Goal: Task Accomplishment & Management: Manage account settings

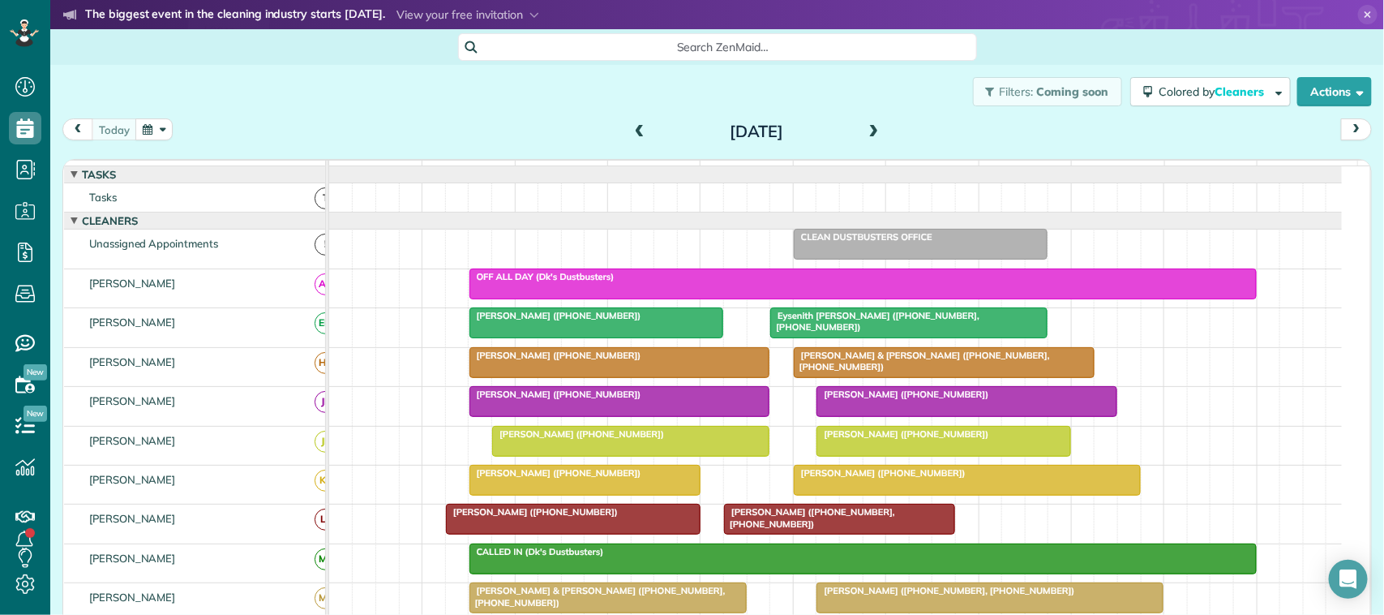
click at [876, 127] on div "[DATE]" at bounding box center [756, 131] width 259 height 26
click at [158, 139] on button "button" at bounding box center [153, 129] width 37 height 22
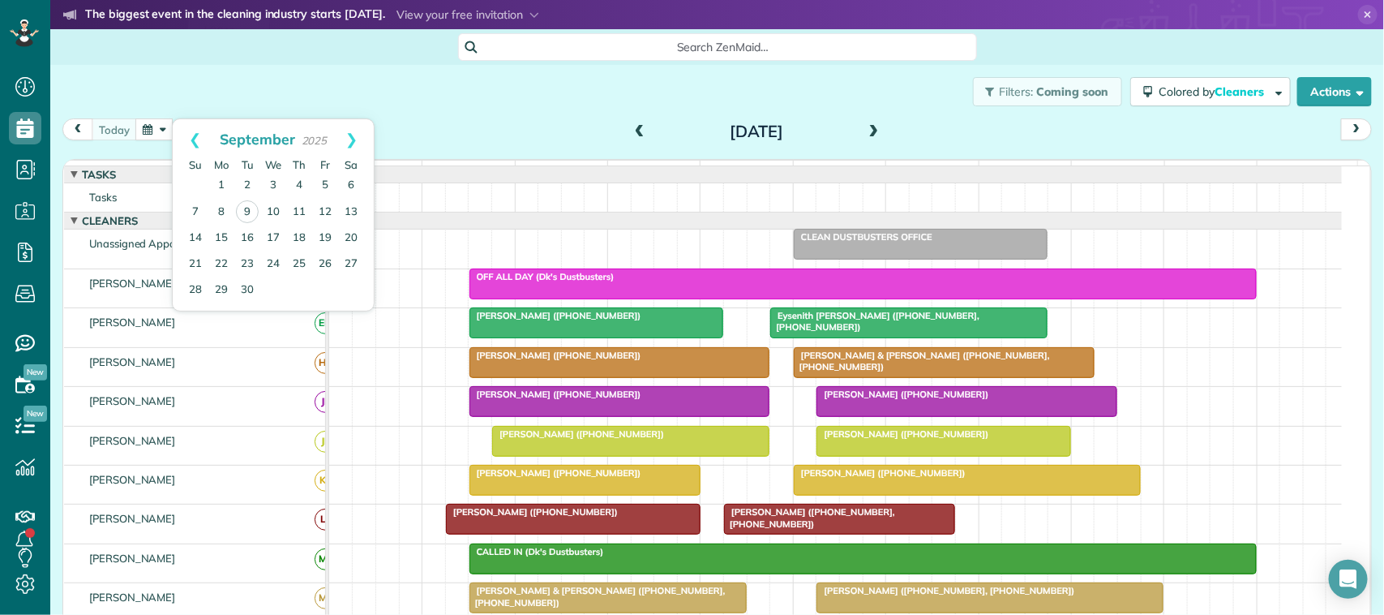
click at [380, 127] on div "today Tuesday Sep 9, 2025" at bounding box center [717, 133] width 1310 height 30
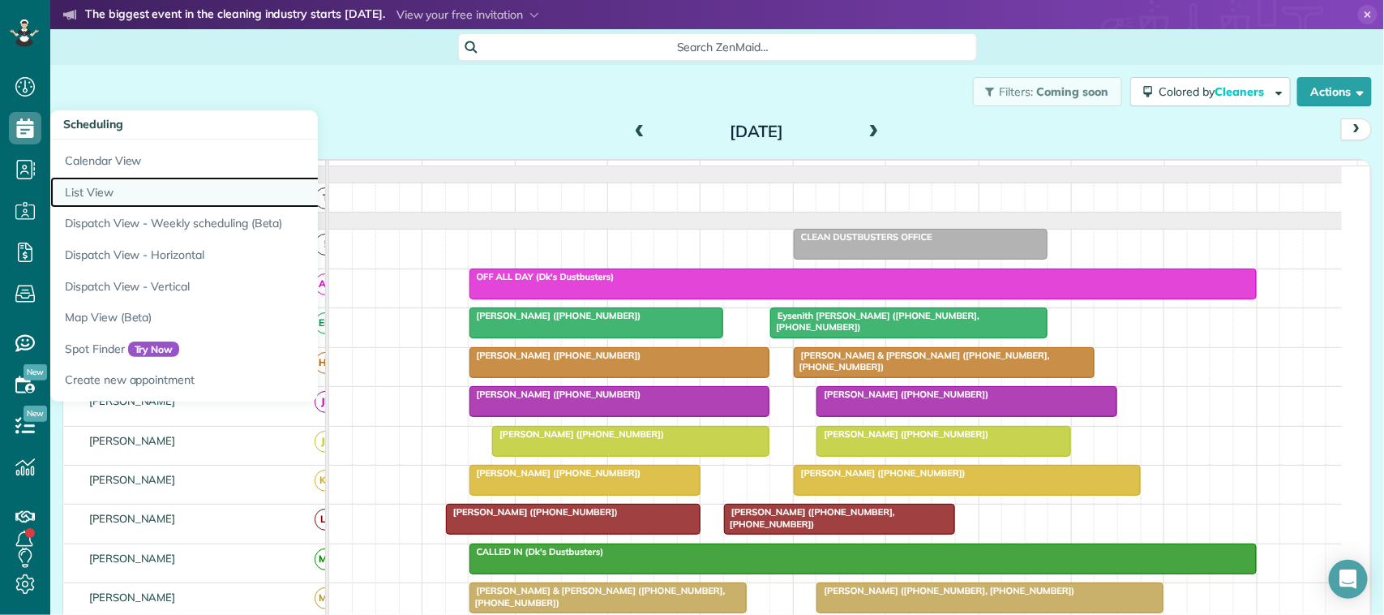
click at [81, 185] on link "List View" at bounding box center [252, 193] width 405 height 32
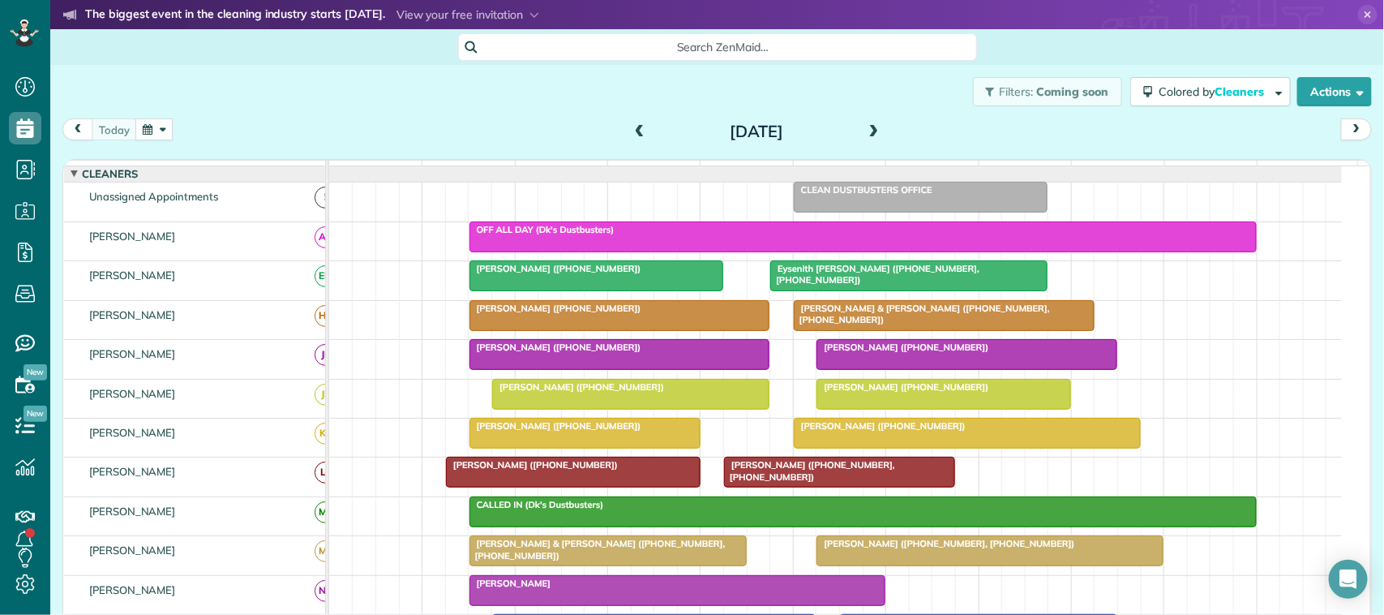
scroll to position [101, 0]
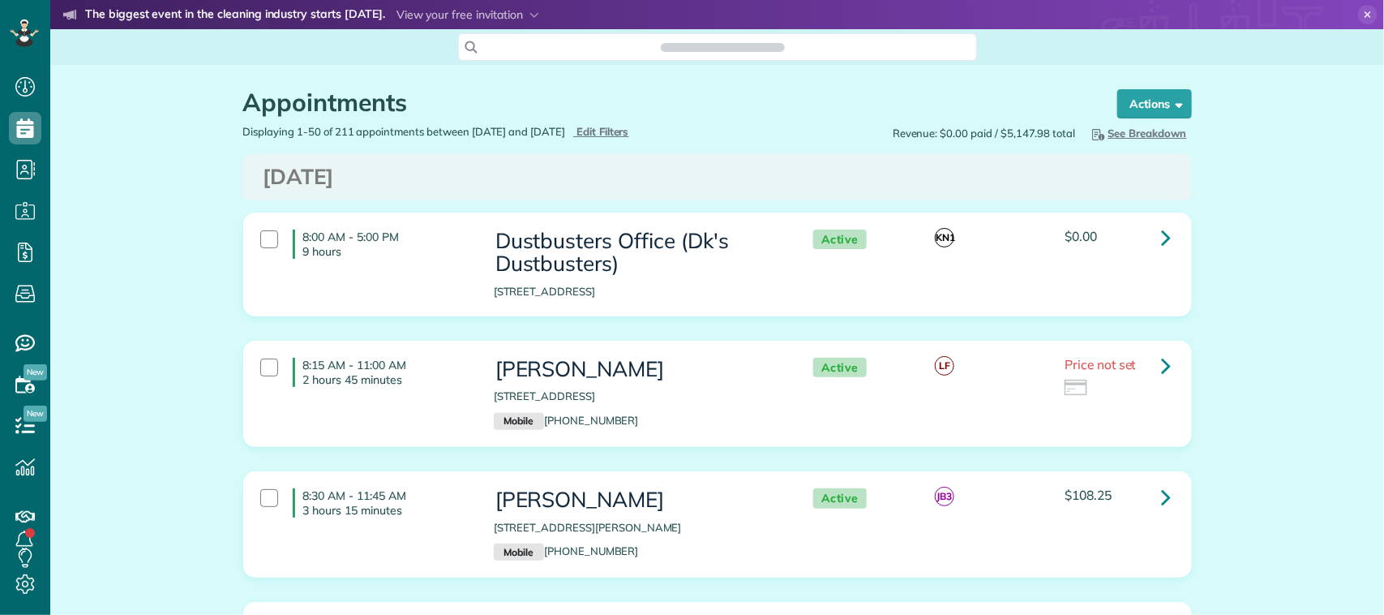
scroll to position [6, 6]
type input "**********"
click at [629, 132] on span "Edit Filters" at bounding box center [603, 131] width 53 height 13
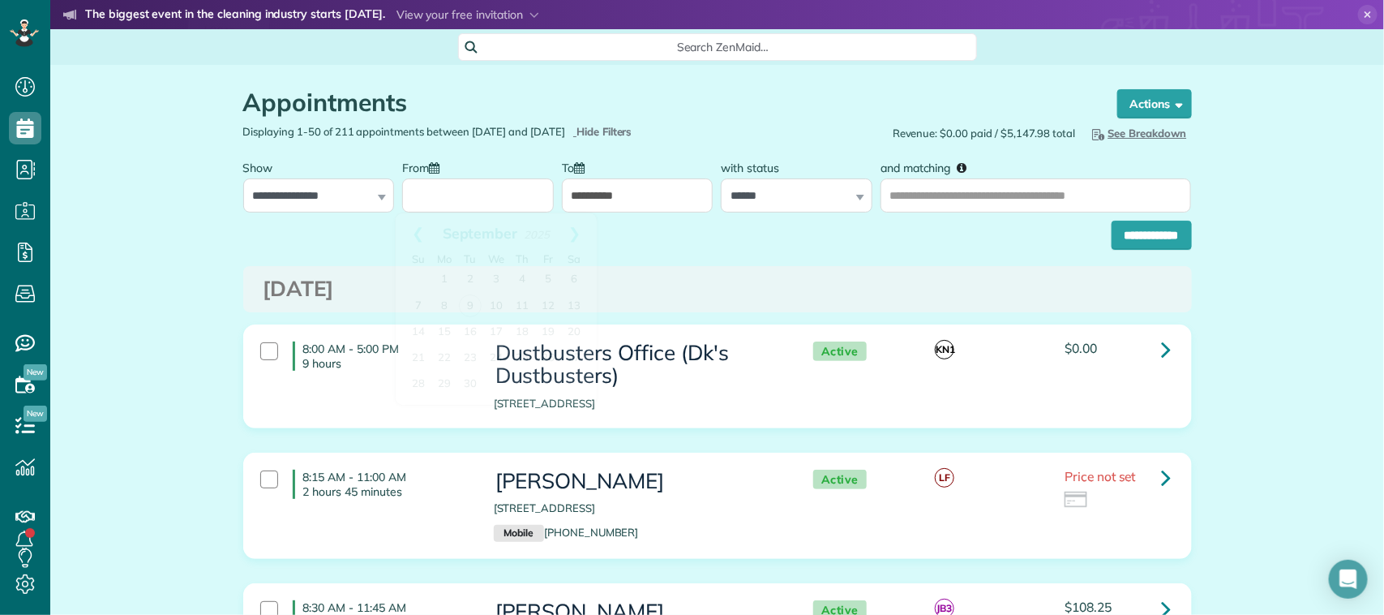
click at [440, 211] on input "From" at bounding box center [478, 195] width 152 height 34
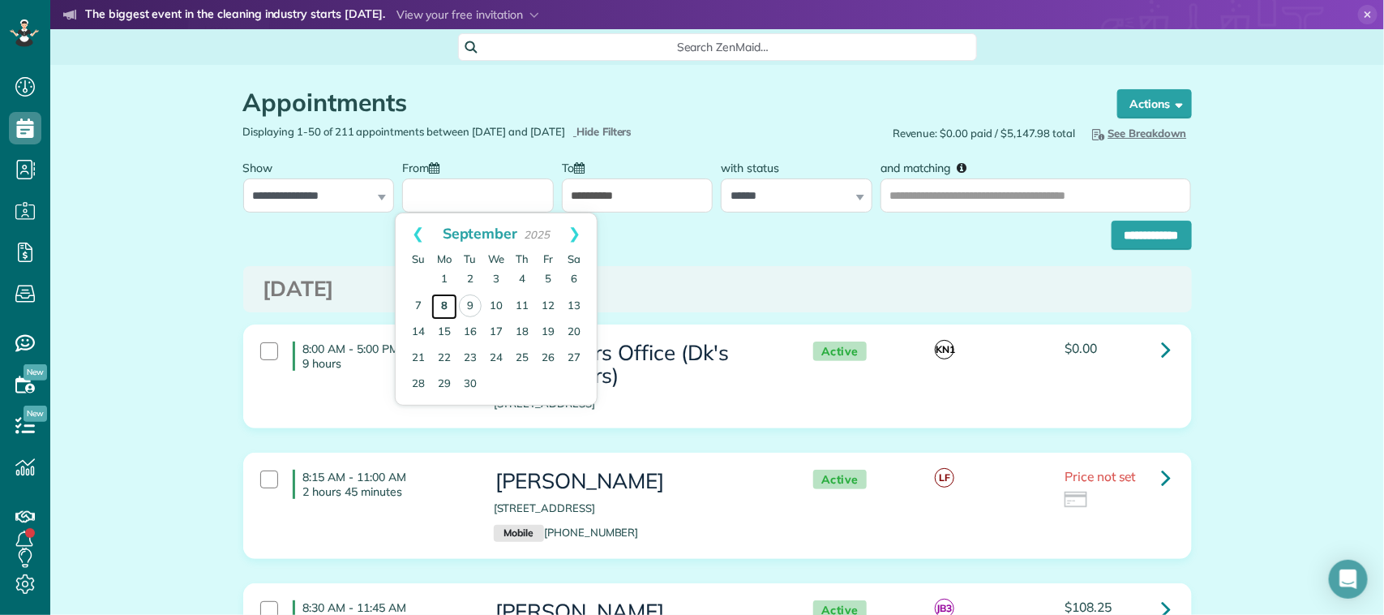
click at [440, 300] on link "8" at bounding box center [444, 307] width 26 height 26
type input "**********"
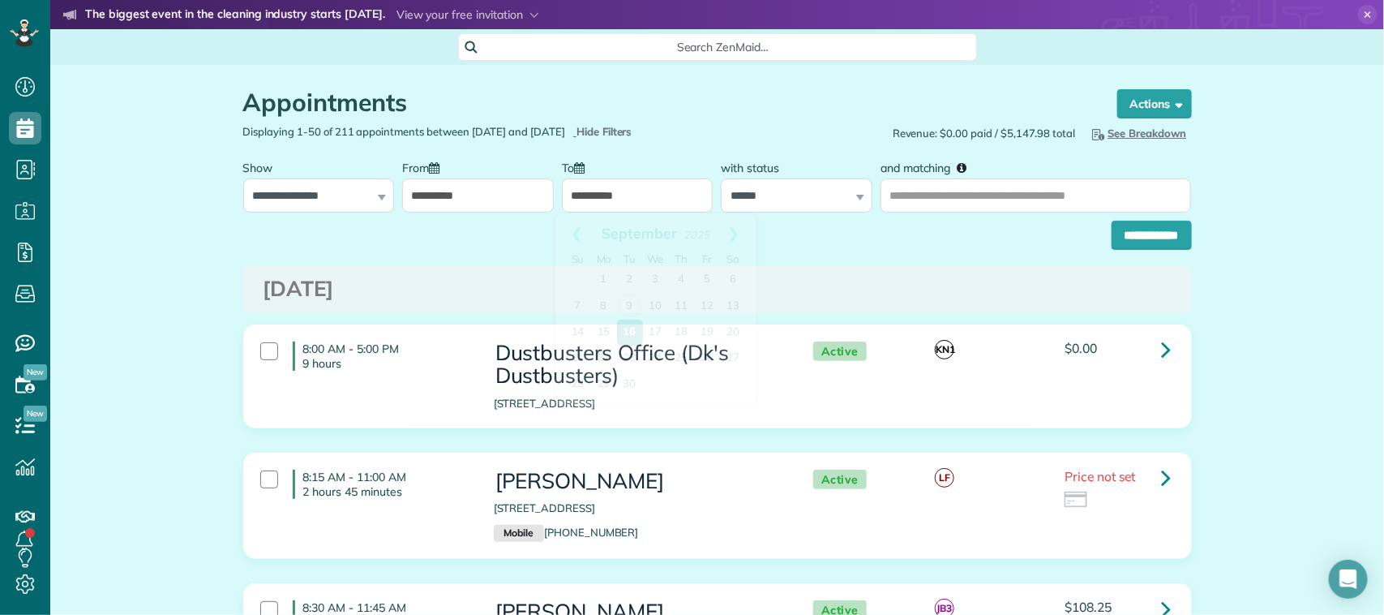
click at [592, 199] on input "**********" at bounding box center [638, 195] width 152 height 34
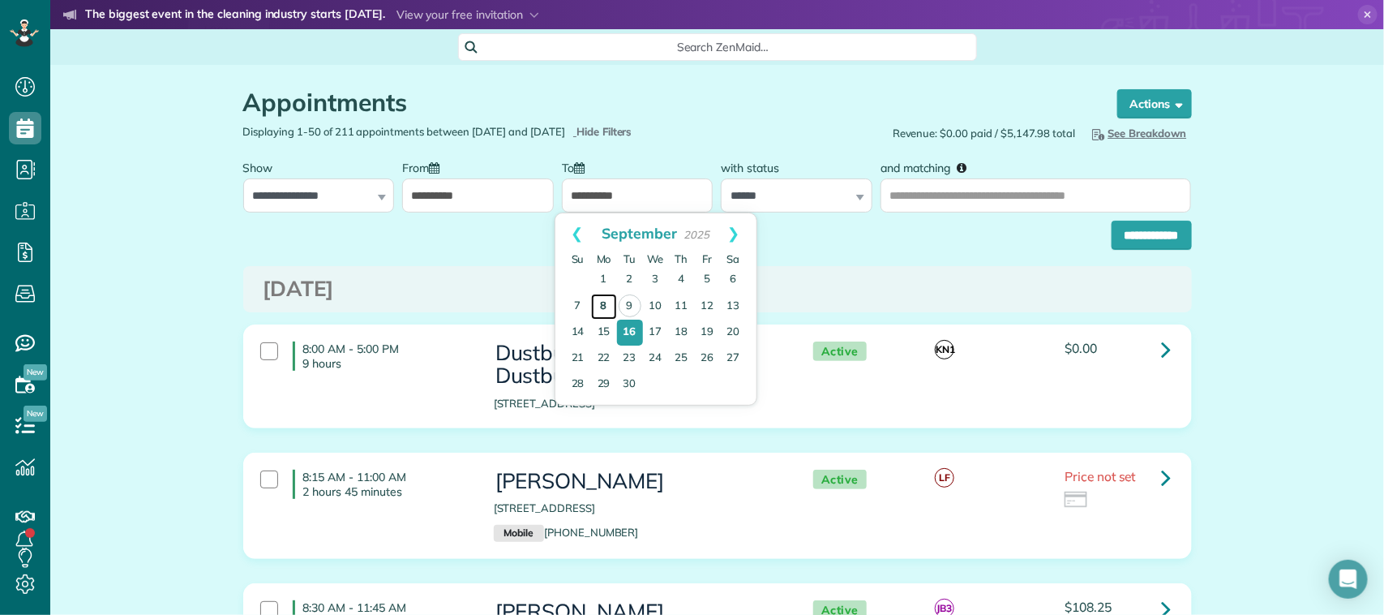
click at [605, 301] on link "8" at bounding box center [604, 307] width 26 height 26
type input "**********"
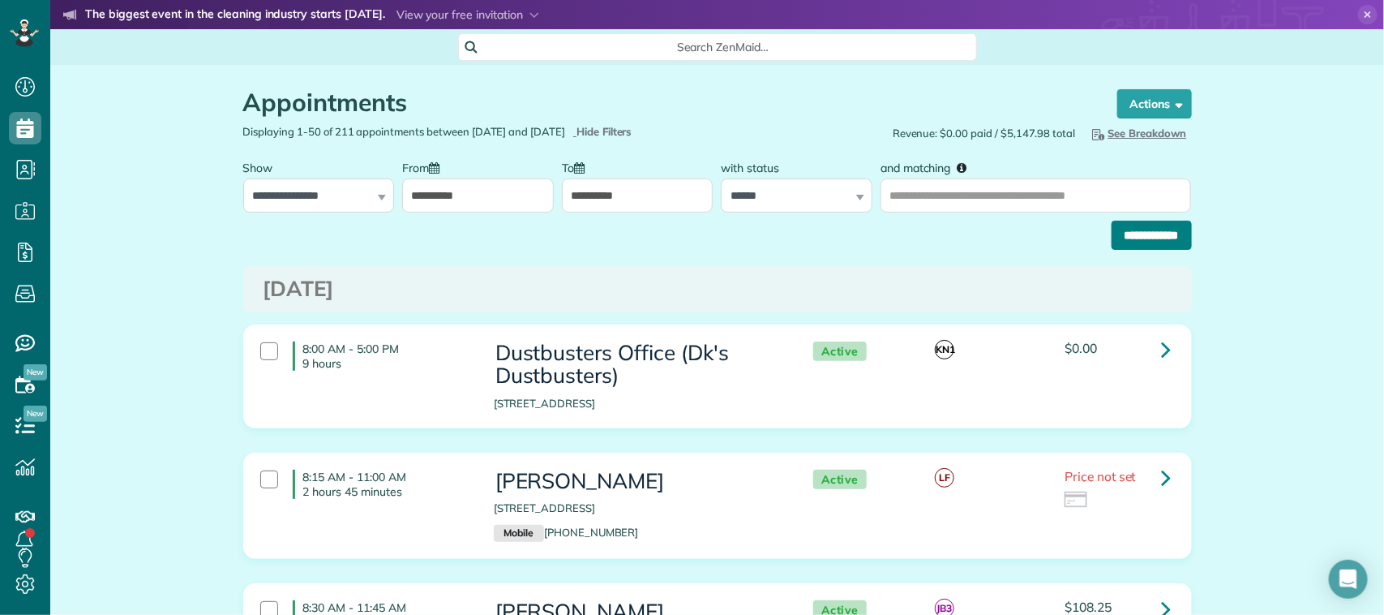
click at [1141, 229] on input "**********" at bounding box center [1152, 235] width 80 height 29
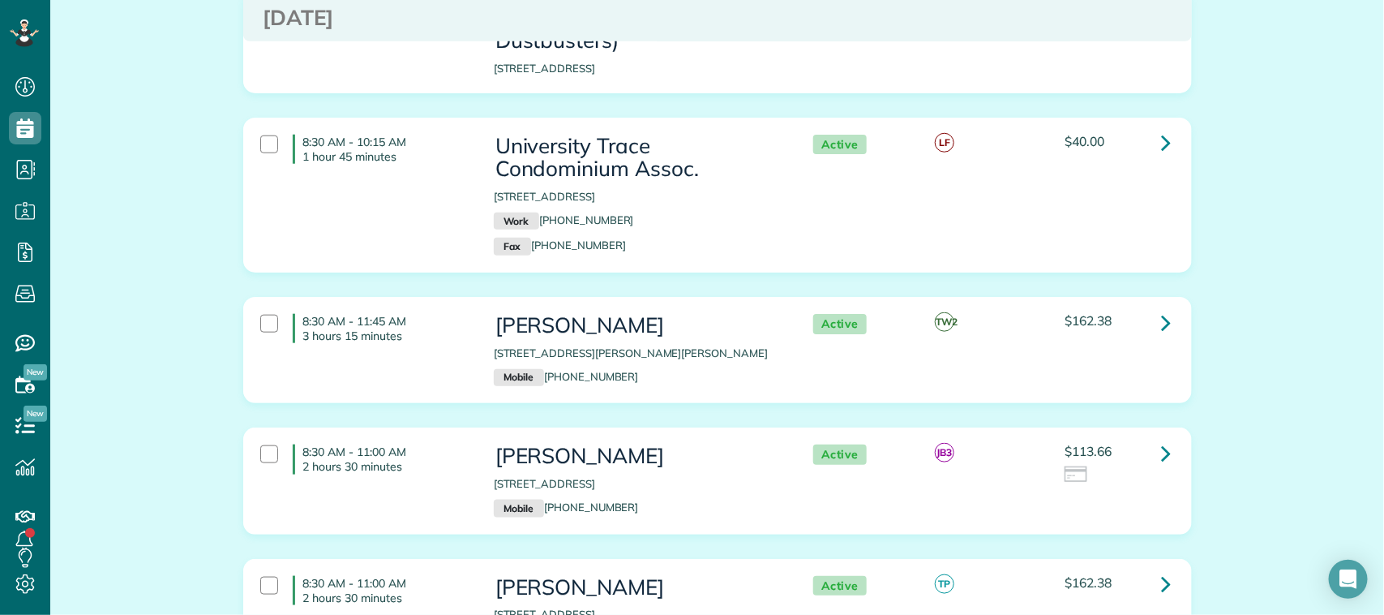
scroll to position [710, 0]
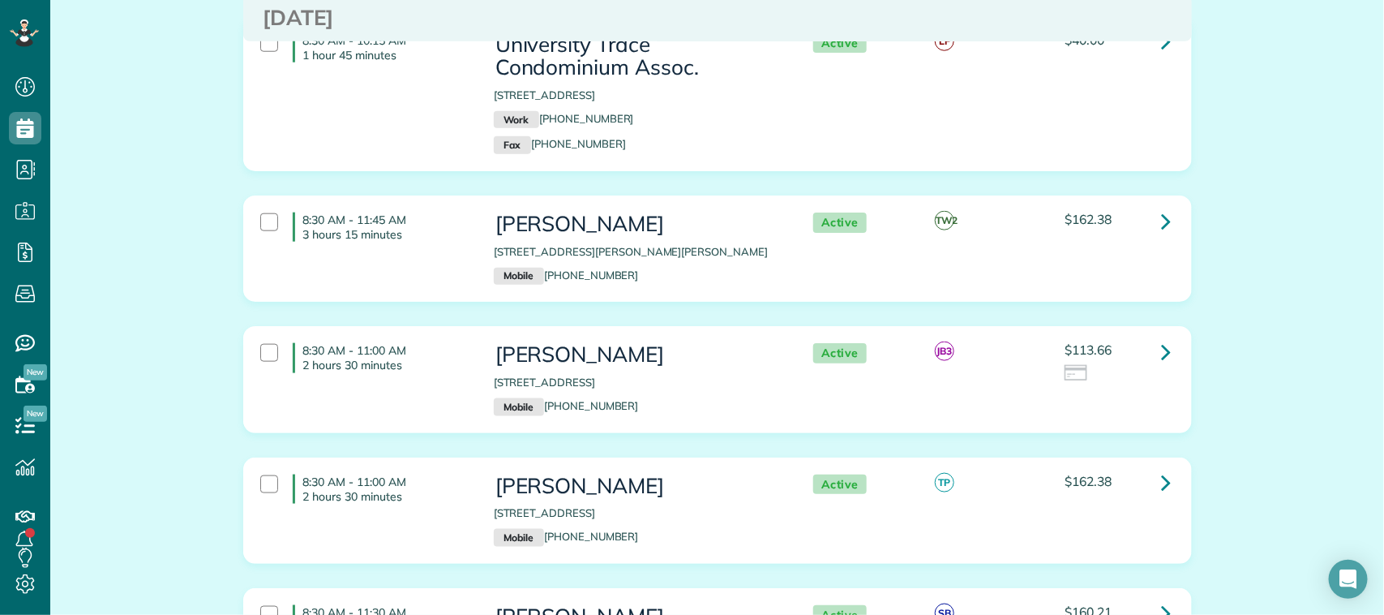
click at [365, 253] on div "8:30 AM - 11:45 AM 3 hours 15 minutes Janet Stogsdill 15907 Windom Drive Webste…" at bounding box center [715, 248] width 935 height 88
click at [377, 372] on p "2 hours 30 minutes" at bounding box center [386, 365] width 166 height 15
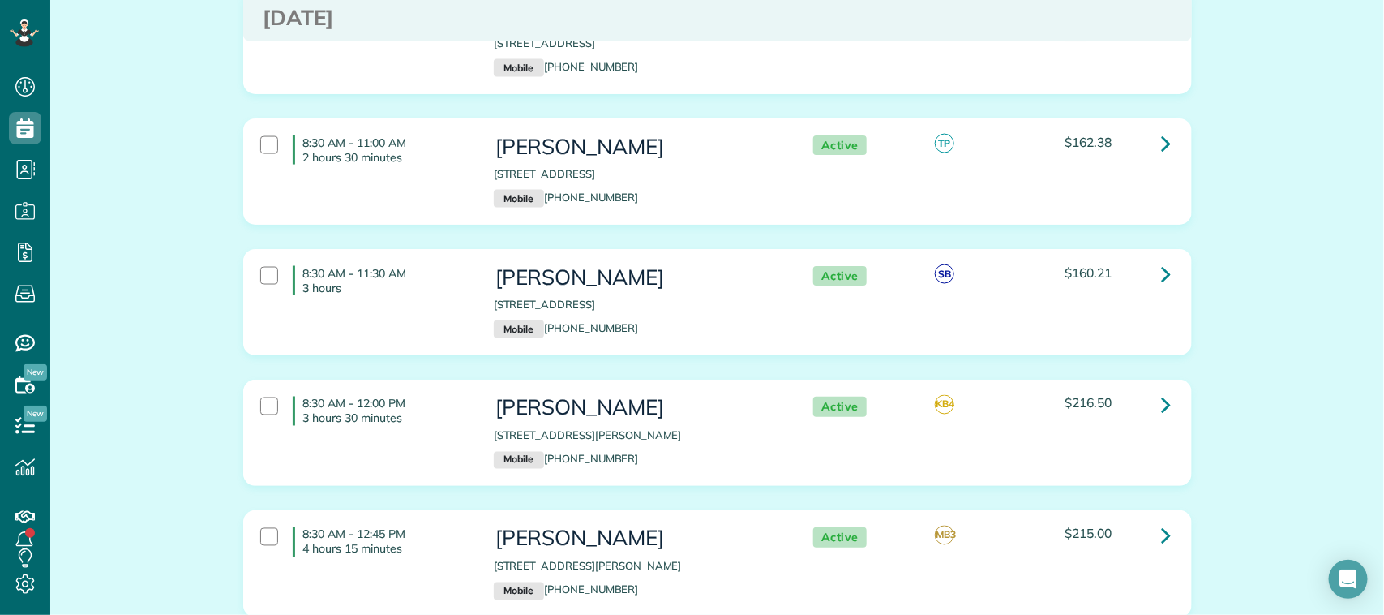
scroll to position [1014, 0]
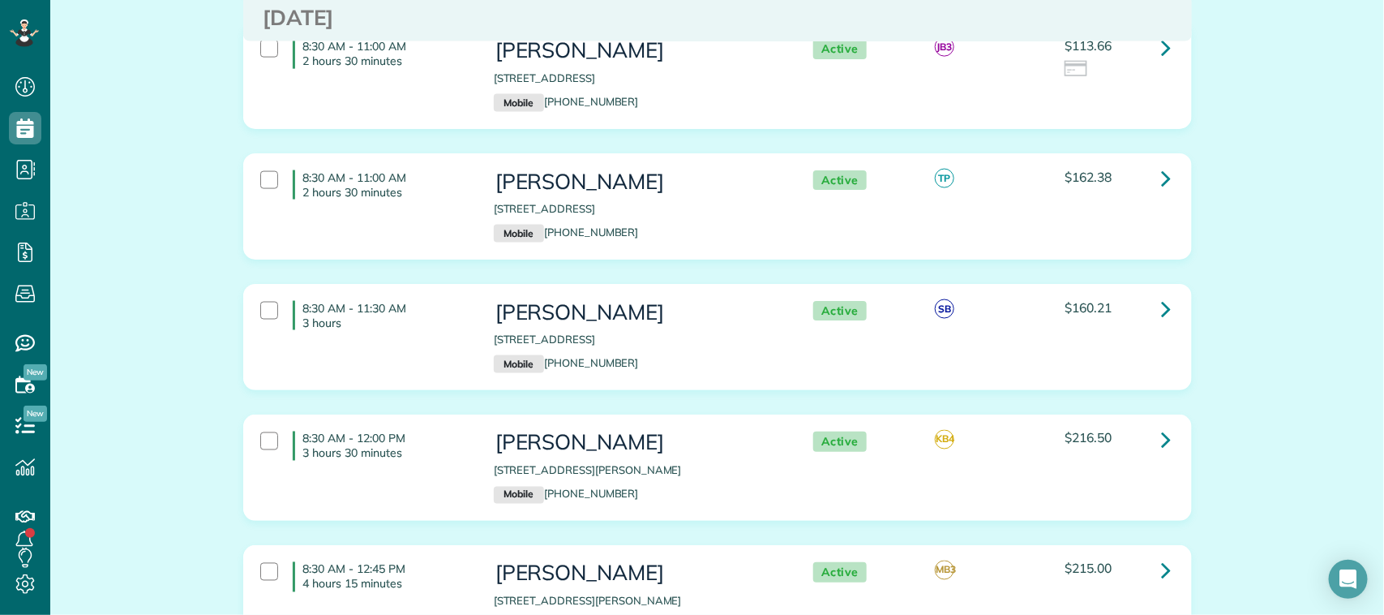
click at [355, 127] on div "8:30 AM - 11:00 AM 2 hours 30 minutes Josh Owen 2914 Laurelridge Drive League C…" at bounding box center [717, 75] width 947 height 105
click at [370, 199] on p "2 hours 30 minutes" at bounding box center [386, 192] width 166 height 15
click at [358, 108] on div "8:30 AM - 11:00 AM 2 hours 30 minutes Josh Owen 2914 Laurelridge Drive League C…" at bounding box center [715, 75] width 935 height 88
click at [405, 327] on p "3 hours" at bounding box center [386, 322] width 166 height 15
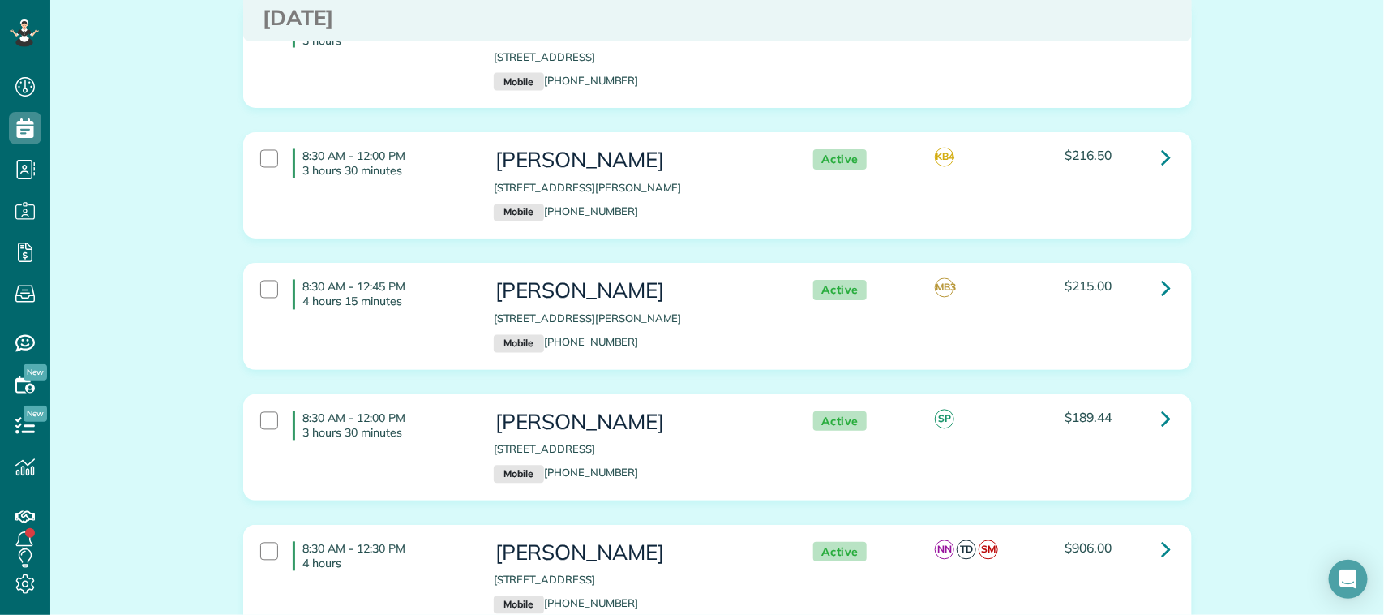
scroll to position [1318, 0]
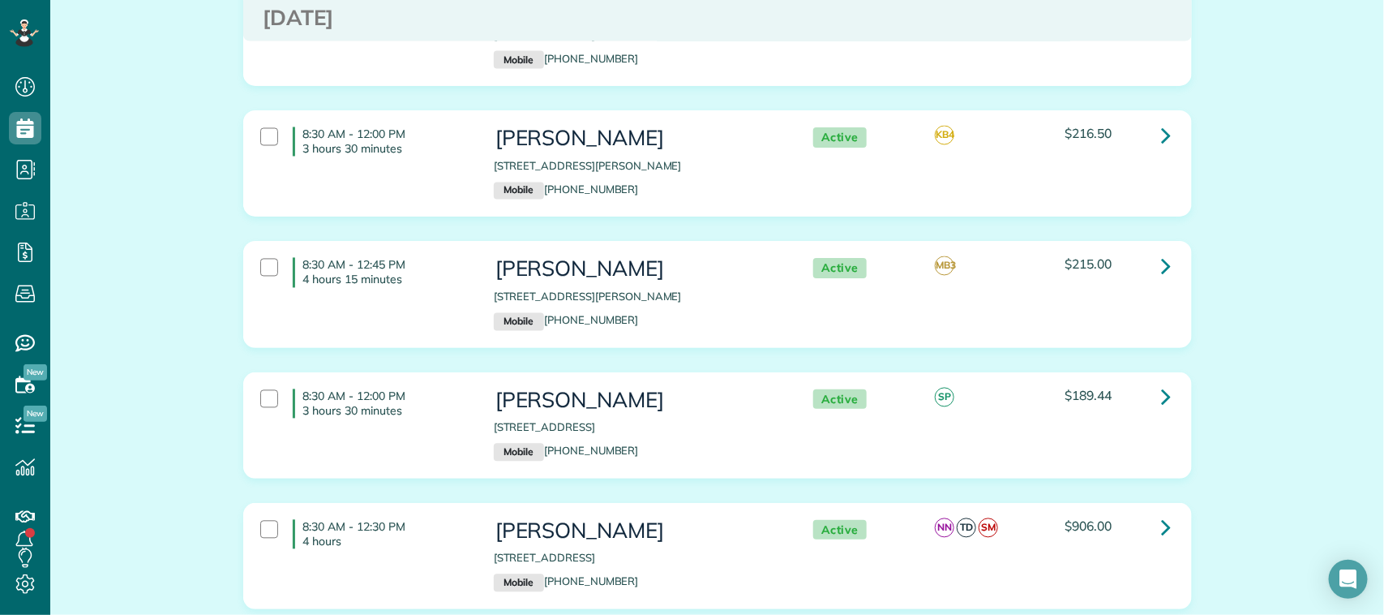
click at [367, 204] on div "8:30 AM - 12:00 PM 3 hours 30 minutes Hue McLeod 421 East Fork Webster TX 77598…" at bounding box center [715, 163] width 935 height 88
click at [367, 316] on div "8:30 AM - 12:45 PM 4 hours 15 minutes Becky Ray 2101 Silverthorn Lane Kemah TX …" at bounding box center [715, 294] width 935 height 88
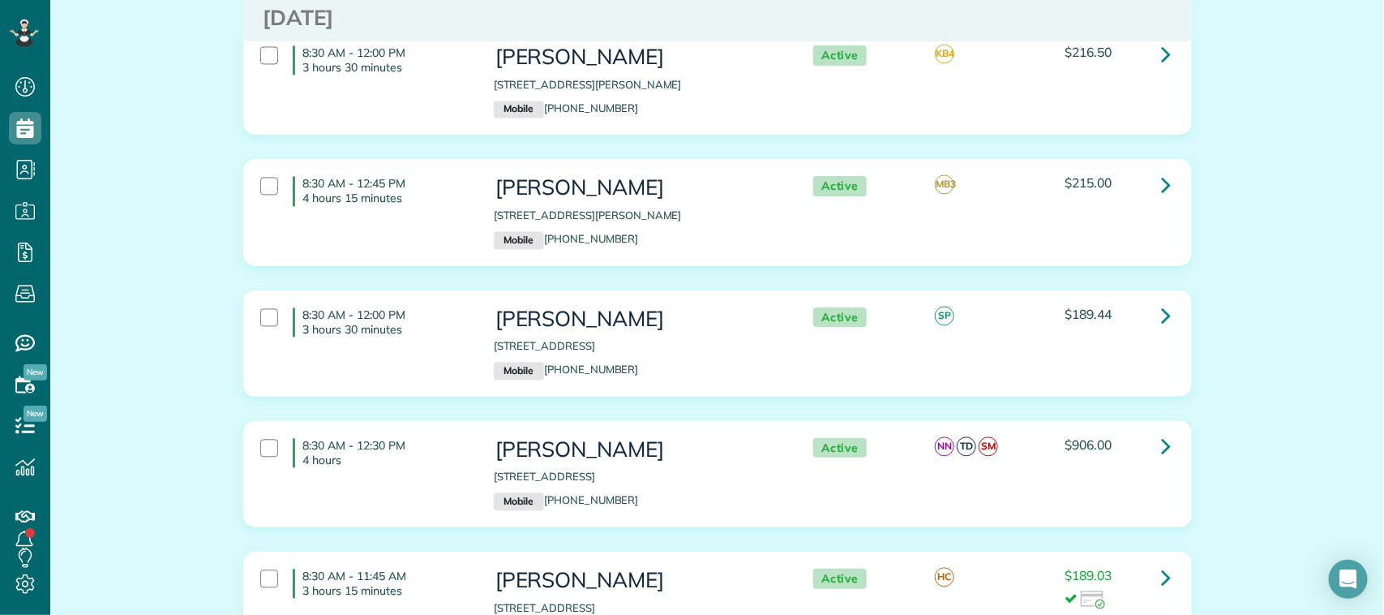
scroll to position [1520, 0]
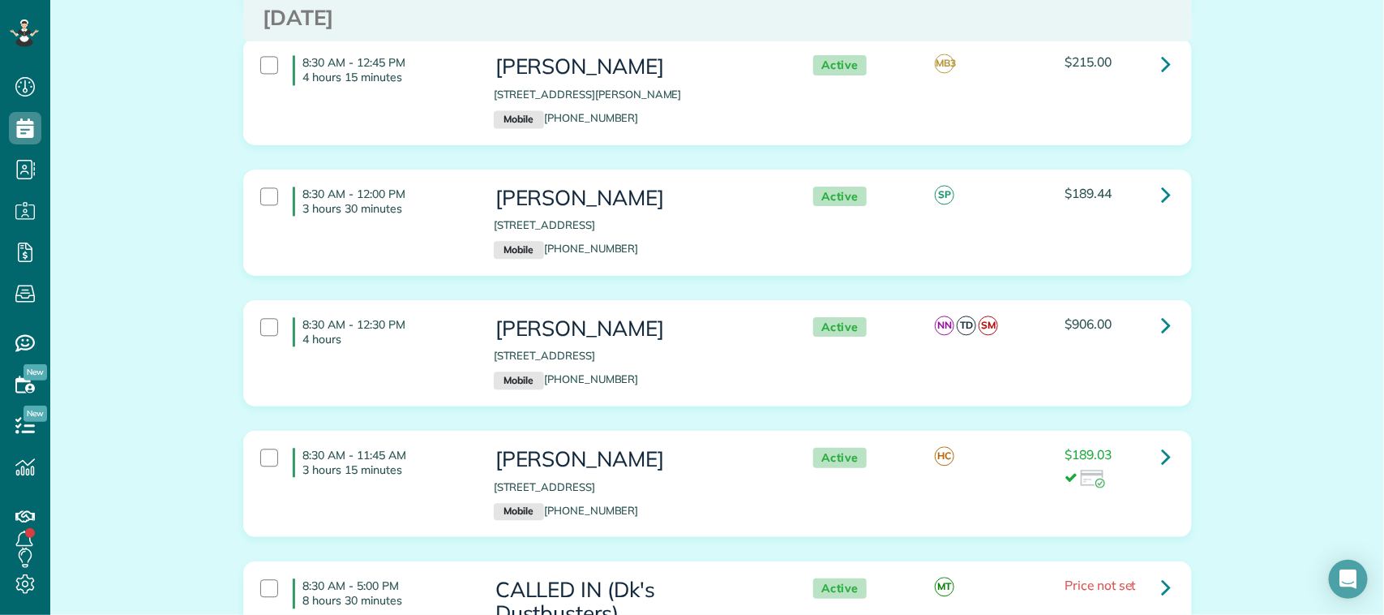
click at [351, 259] on div "8:30 AM - 12:00 PM 3 hours 30 minutes Ava Walker 2329 Ashley Falls Lane League …" at bounding box center [715, 222] width 935 height 88
click at [358, 366] on div "8:30 AM - 12:30 PM 4 hours Monica Johnson 611 Appia Drive Kemah TX 77565 Mobile…" at bounding box center [715, 353] width 935 height 88
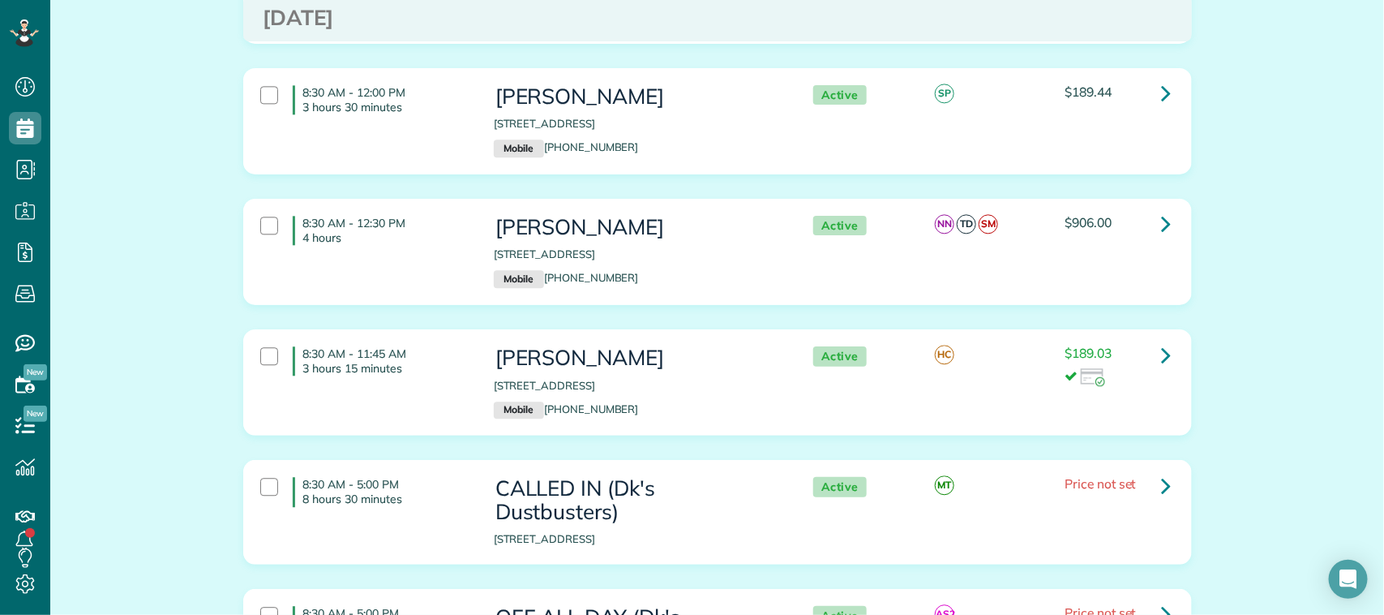
scroll to position [1723, 0]
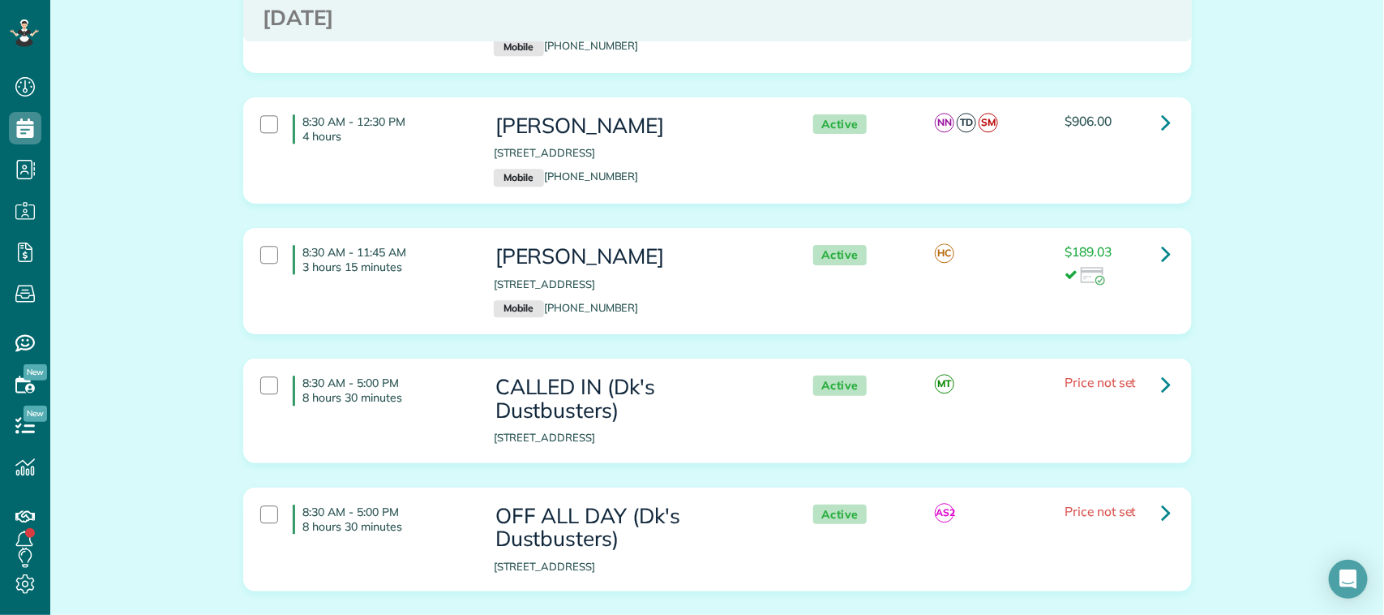
click at [401, 274] on p "3 hours 15 minutes" at bounding box center [386, 266] width 166 height 15
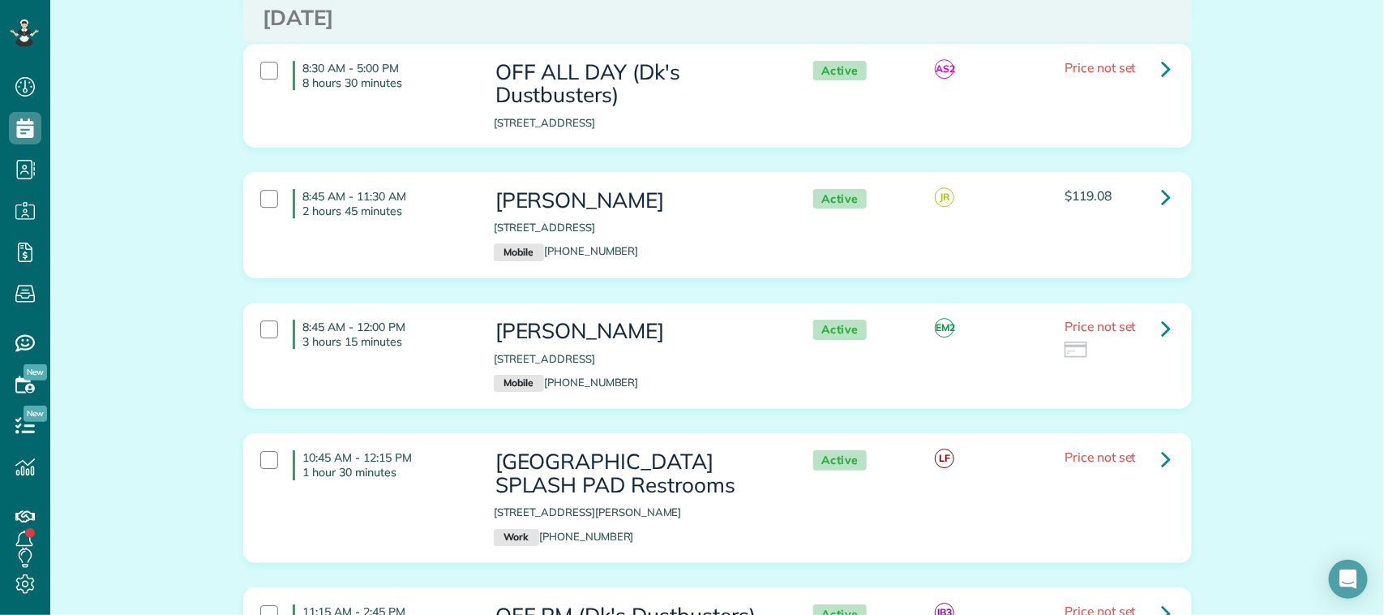
scroll to position [2230, 0]
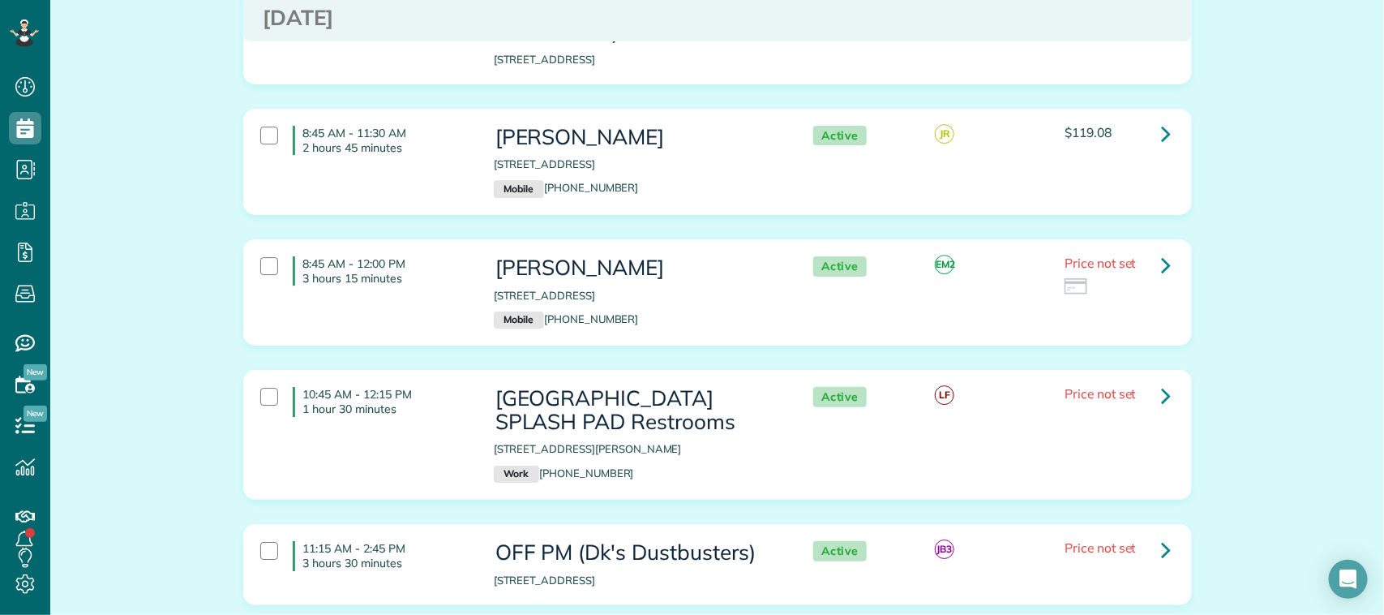
click at [399, 201] on div "8:45 AM - 11:30 AM 2 hours 45 minutes Janette Ryan 1424 Old Hickory Ln League C…" at bounding box center [715, 162] width 935 height 88
click at [406, 294] on div "8:45 AM - 12:00 PM 3 hours 15 minutes" at bounding box center [365, 270] width 234 height 45
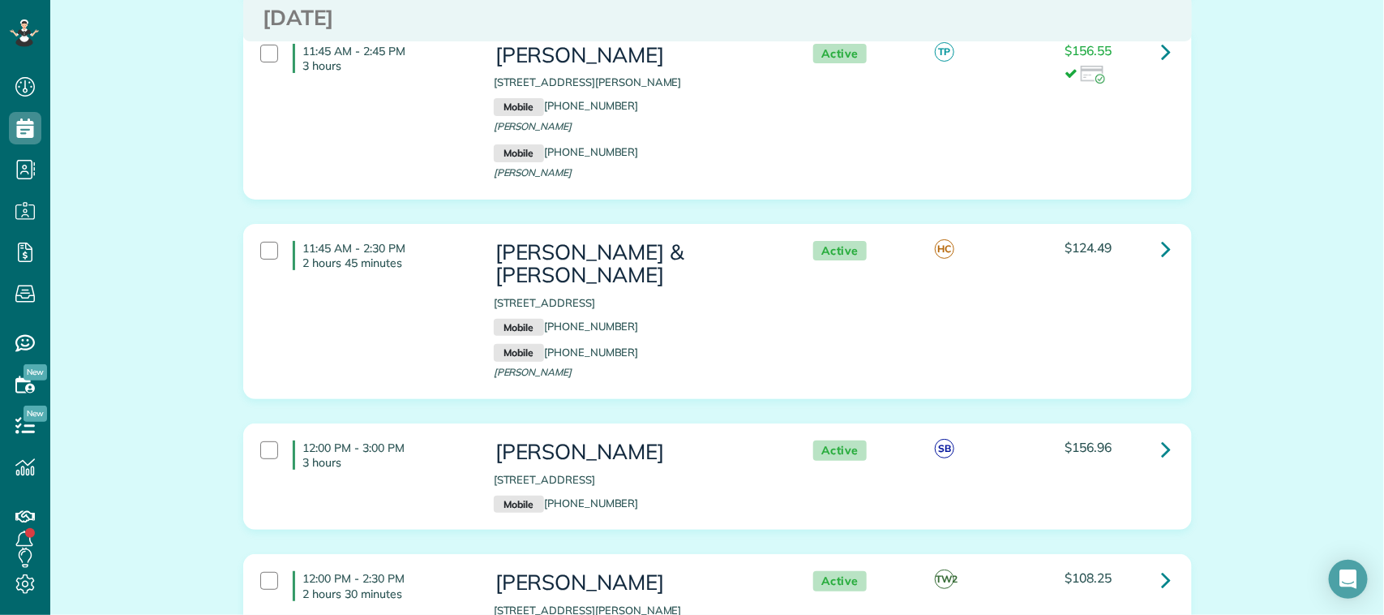
scroll to position [2838, 0]
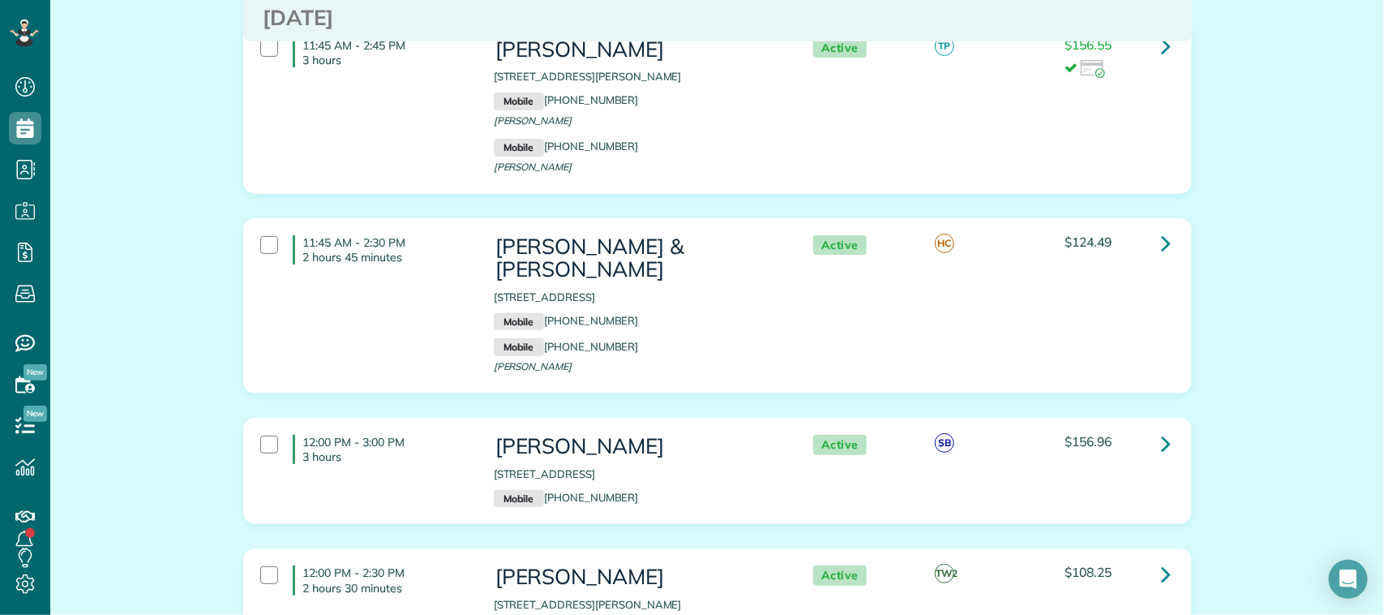
click at [397, 178] on div "11:45 AM - 2:45 PM 3 hours Michelle McAndrew 916 Davis Rd League City TX 77573 …" at bounding box center [715, 107] width 935 height 155
click at [393, 305] on div "11:45 AM - 2:30 PM 2 hours 45 minutes Jana & Todd Gaspard 1703 Orlando Street 1…" at bounding box center [715, 305] width 935 height 157
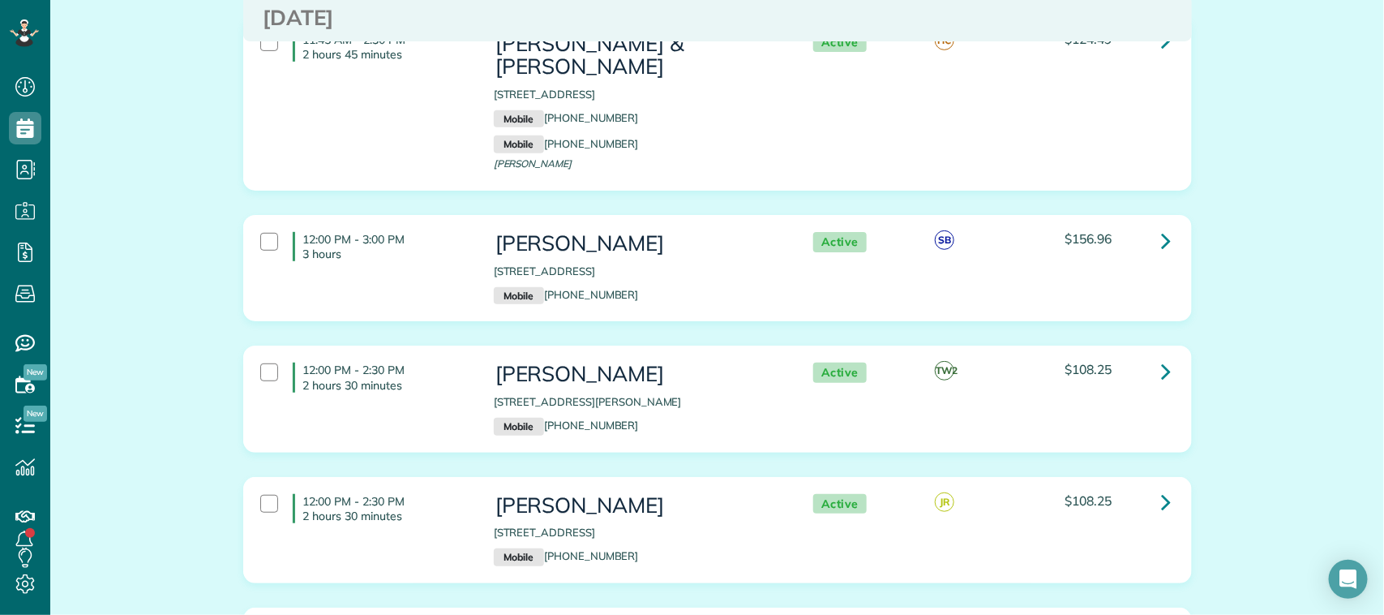
click at [397, 281] on div "12:00 PM - 3:00 PM 3 hours Taylor Arnold 3607 West Pine Brook Way Houston TX 77…" at bounding box center [715, 268] width 935 height 88
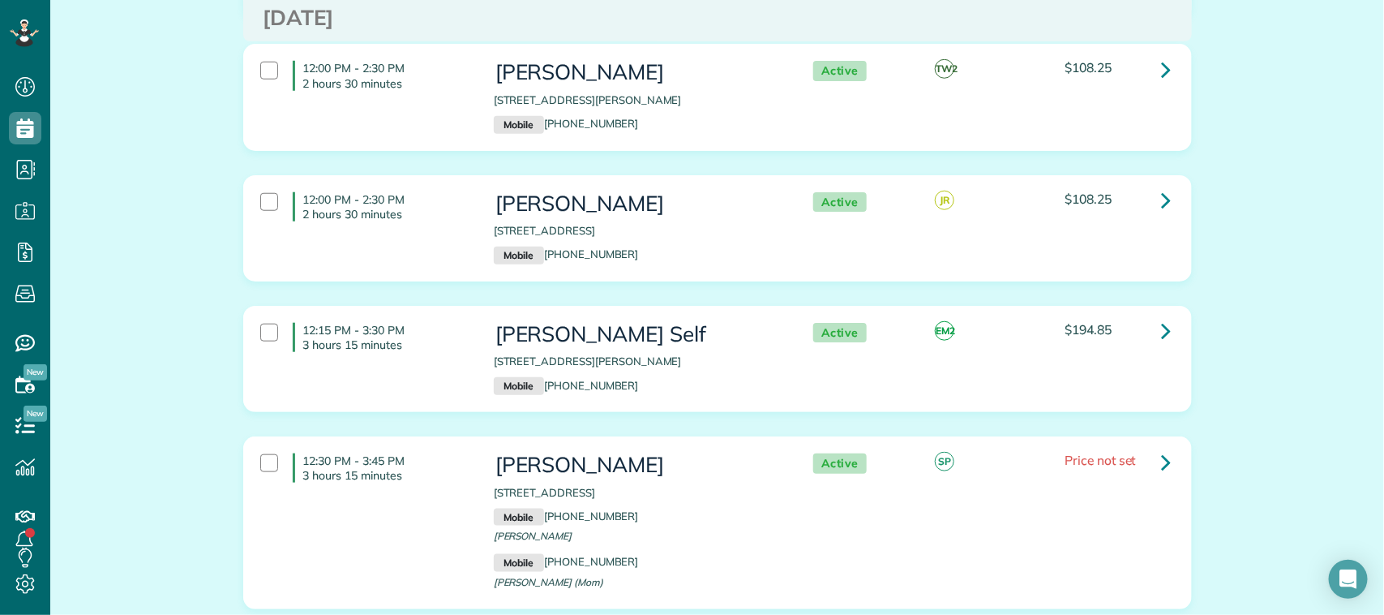
scroll to position [3345, 0]
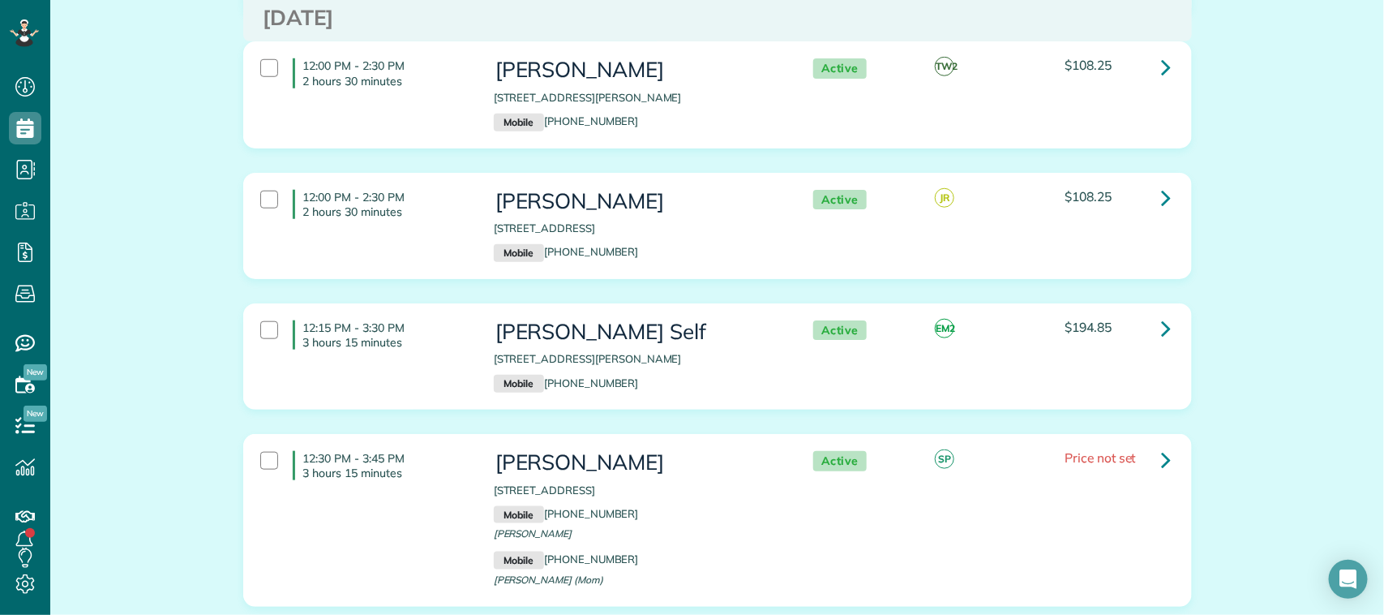
click at [415, 122] on div "12:00 PM - 2:30 PM 2 hours 30 minutes Lucy Johnston 6534 Turner Fields Lane Dic…" at bounding box center [715, 94] width 935 height 88
click at [419, 221] on div "12:00 PM - 2:30 PM 2 hours 30 minutes" at bounding box center [365, 204] width 234 height 45
click at [420, 355] on div "12:15 PM - 3:30 PM 3 hours 15 minutes" at bounding box center [365, 334] width 234 height 45
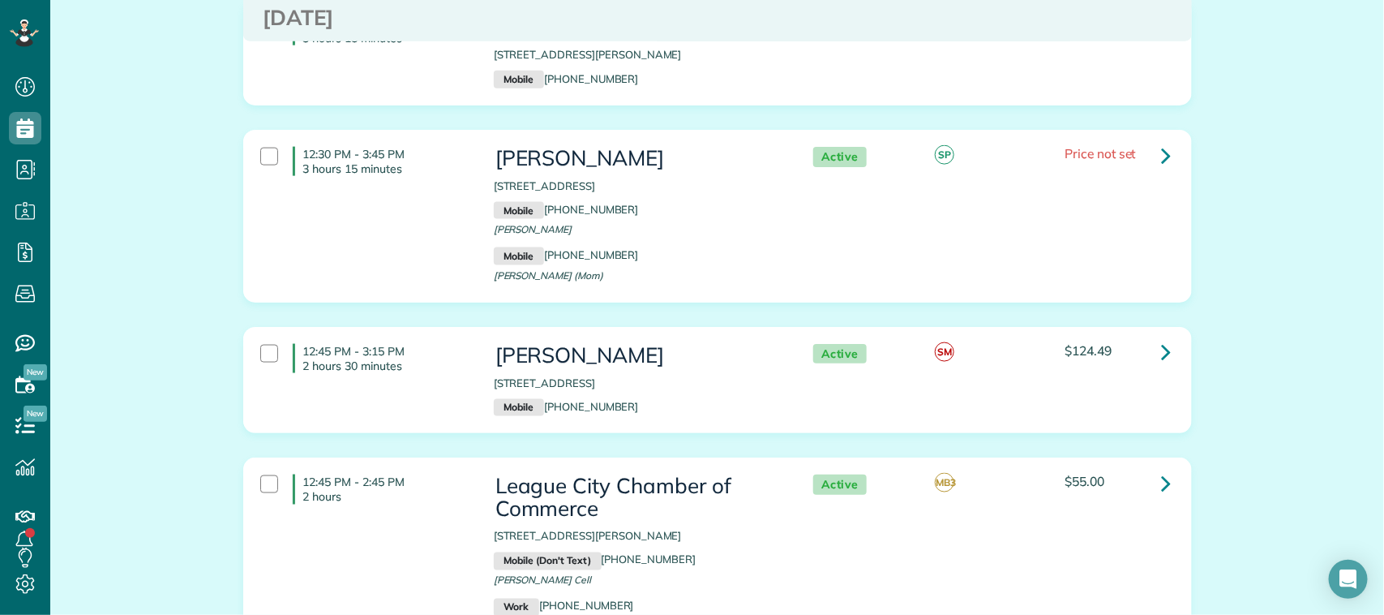
click at [418, 241] on div "12:30 PM - 3:45 PM 3 hours 15 minutes Pilar Perez 1 Borondo Stretch 77568 Mobil…" at bounding box center [715, 216] width 935 height 155
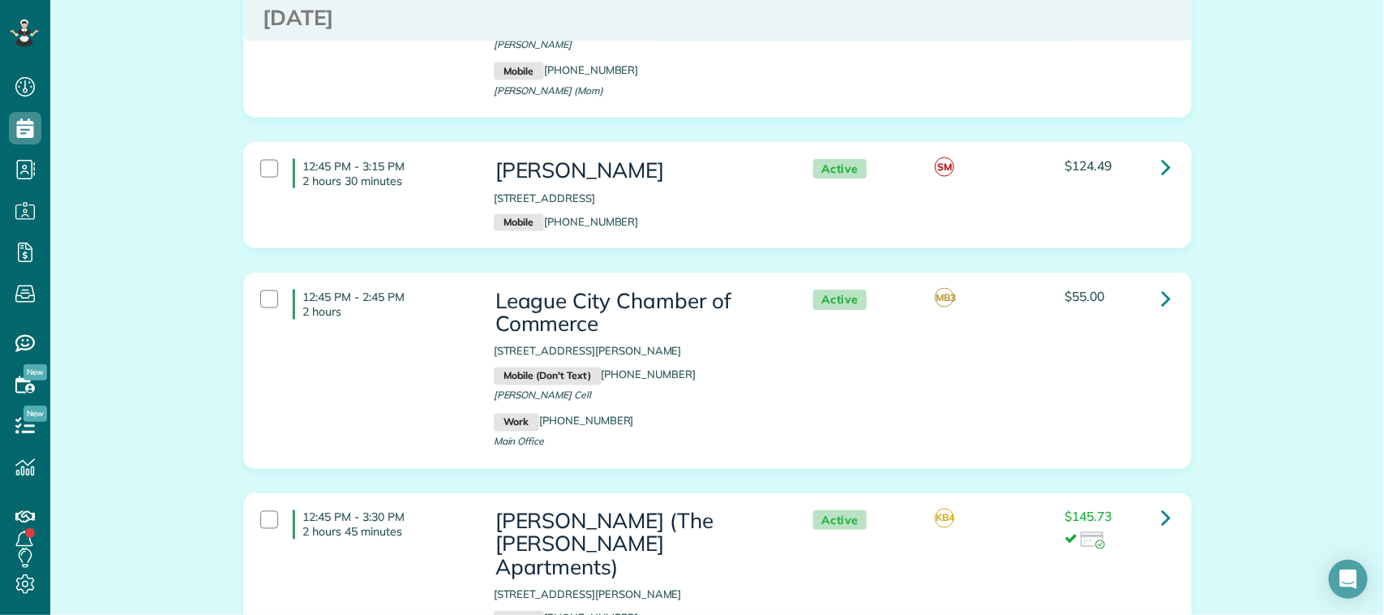
scroll to position [3852, 0]
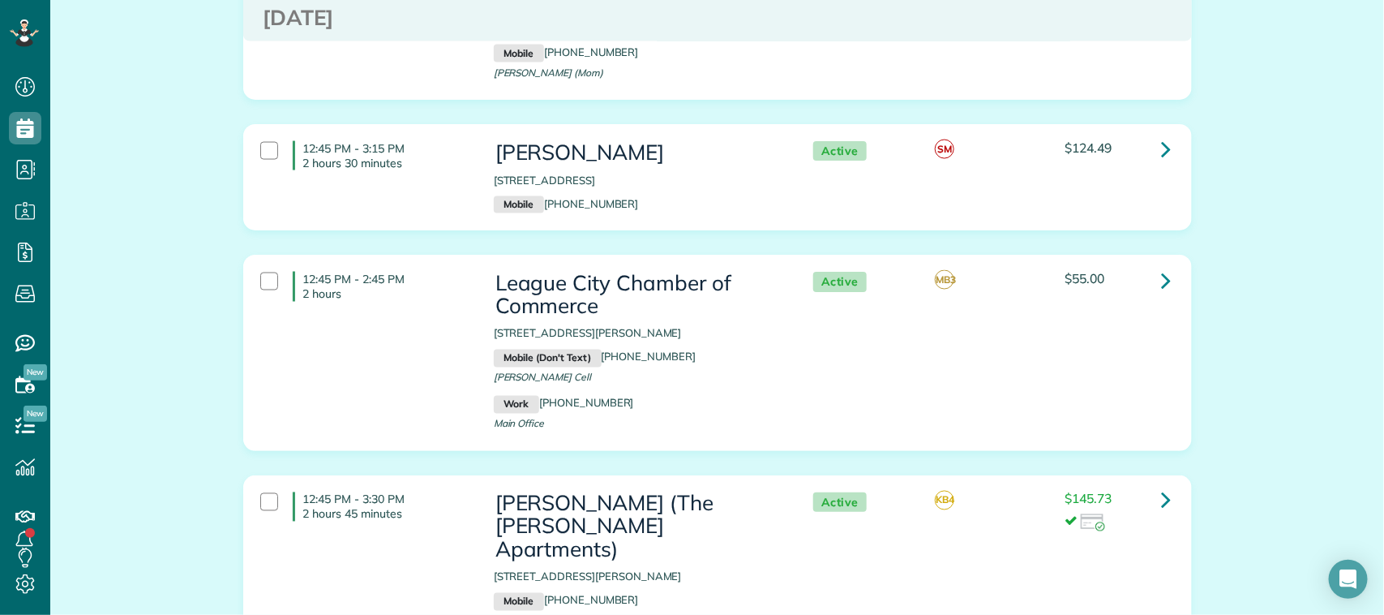
click at [431, 187] on div "12:45 PM - 3:15 PM 2 hours 30 minutes Carol Bertsche 218 River Basin Ln League …" at bounding box center [715, 177] width 935 height 88
click at [428, 306] on div "12:45 PM - 2:45 PM 2 hours" at bounding box center [365, 286] width 234 height 45
drag, startPoint x: 424, startPoint y: 273, endPoint x: 424, endPoint y: 284, distance: 10.5
click at [424, 274] on div "12:45 PM - 2:45 PM 2 hours" at bounding box center [365, 286] width 234 height 45
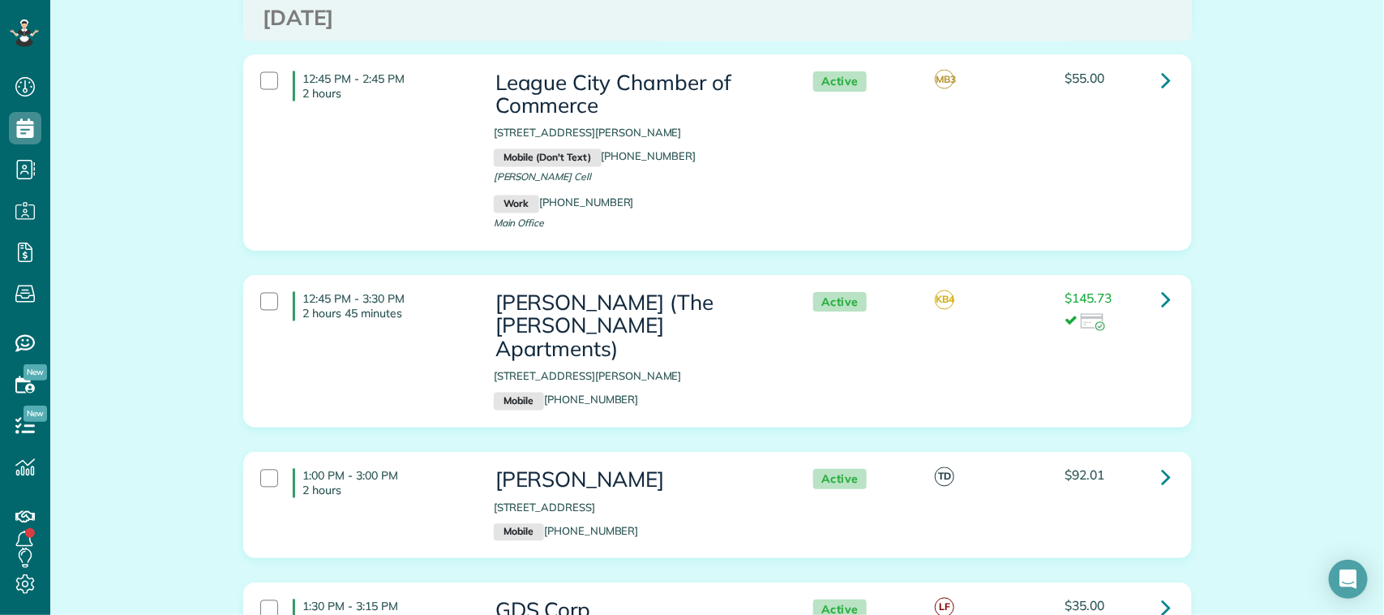
scroll to position [4156, 0]
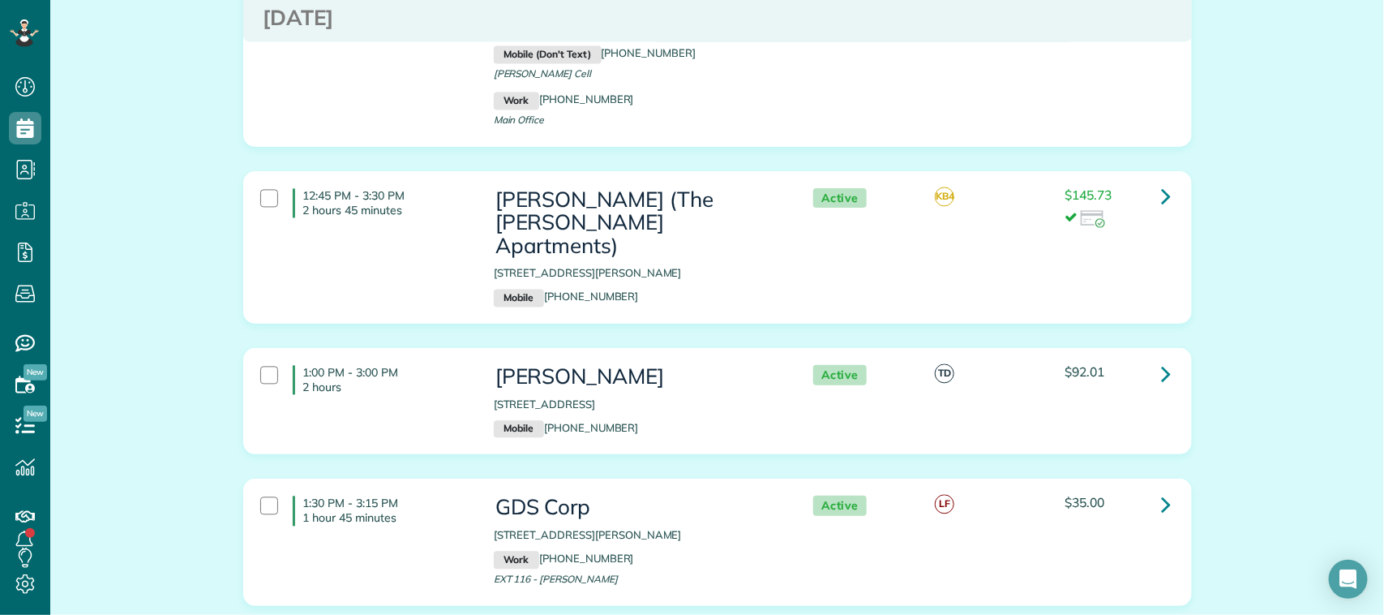
click at [412, 255] on div "12:45 PM - 3:30 PM 2 hours 45 minutes Janette Ryan (The Caroline Apartments) 12…" at bounding box center [715, 247] width 935 height 135
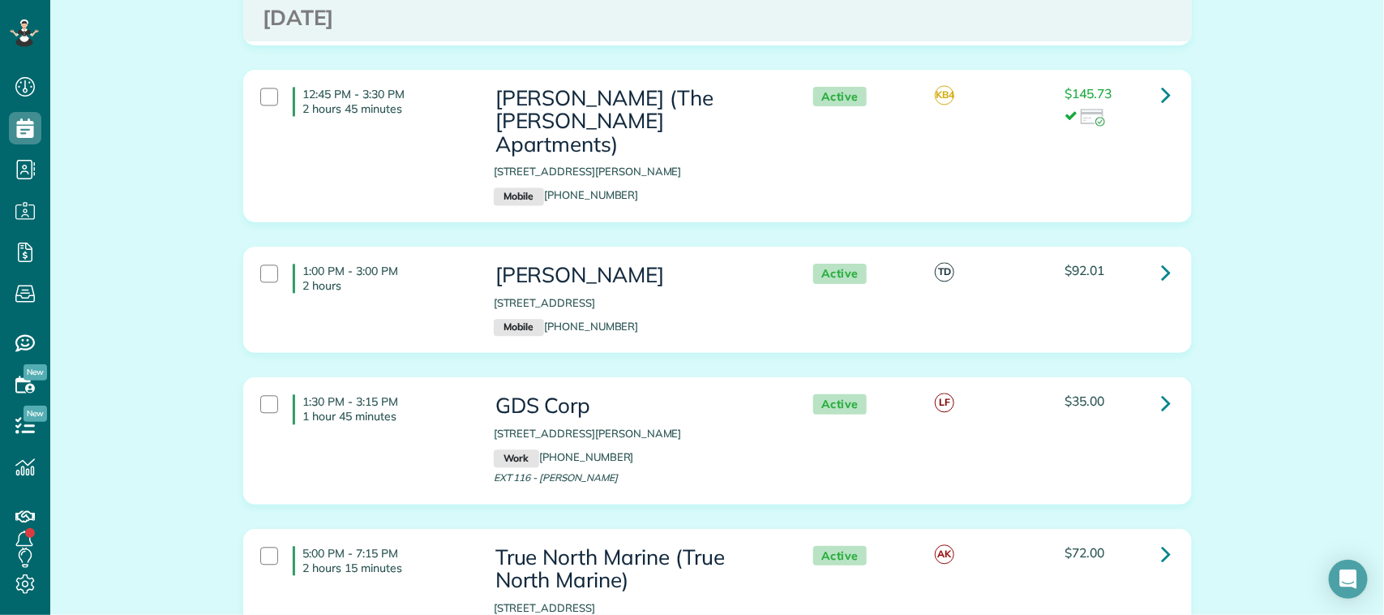
click at [405, 276] on div "1:00 PM - 3:00 PM 2 hours" at bounding box center [365, 277] width 234 height 45
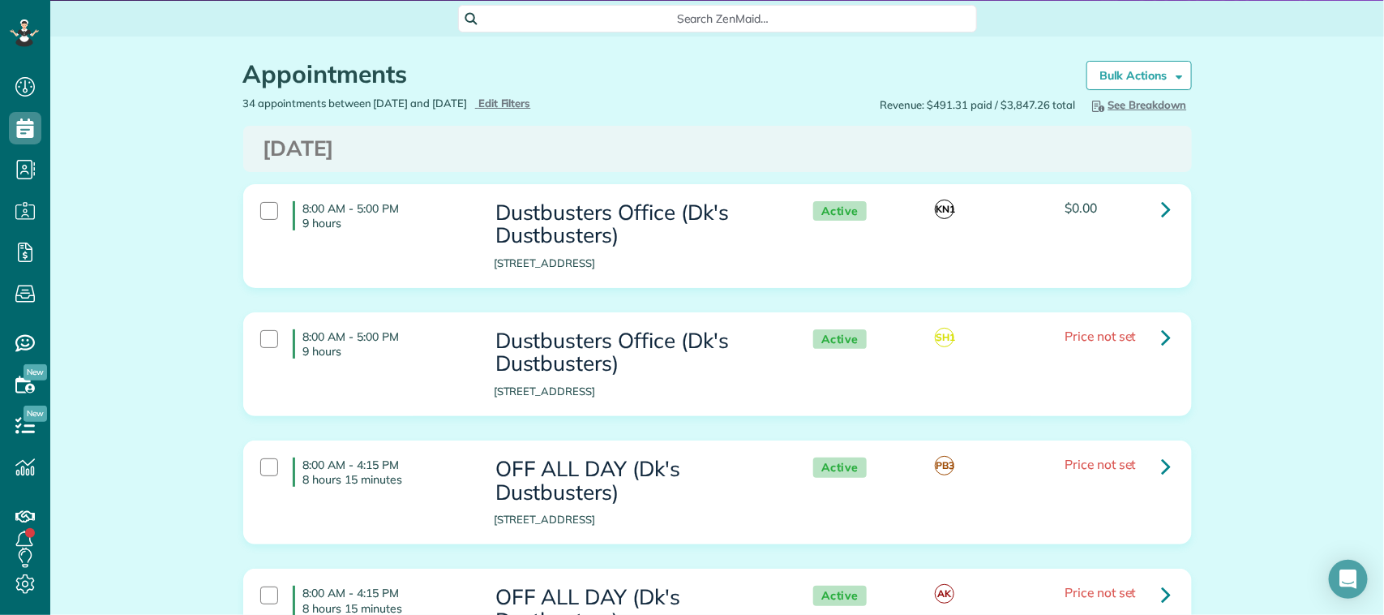
scroll to position [0, 0]
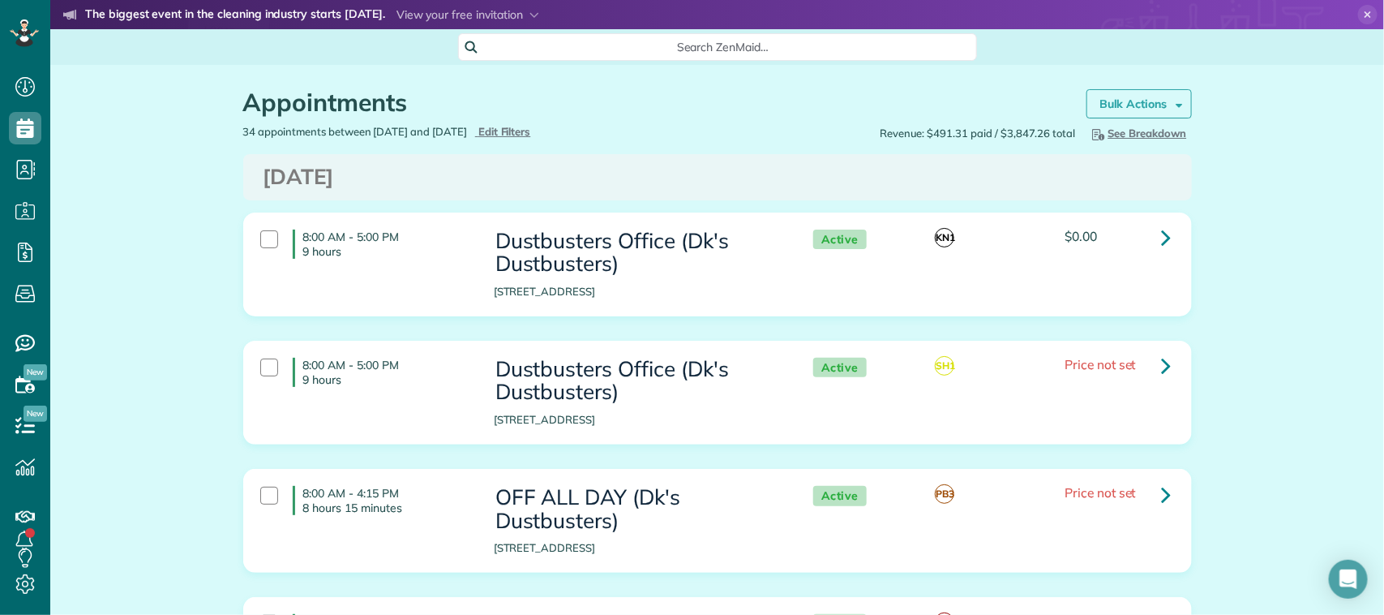
click at [1112, 104] on strong "Bulk Actions" at bounding box center [1134, 104] width 68 height 15
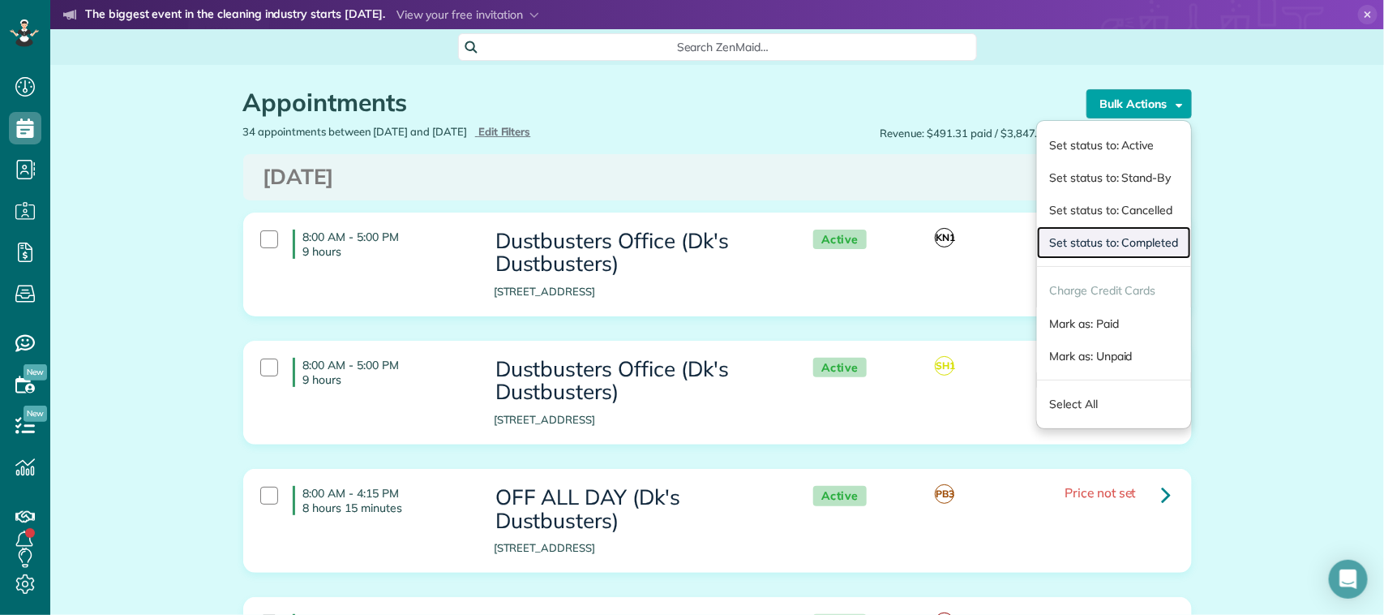
click at [1126, 246] on link "Set status to: Completed" at bounding box center [1113, 242] width 153 height 32
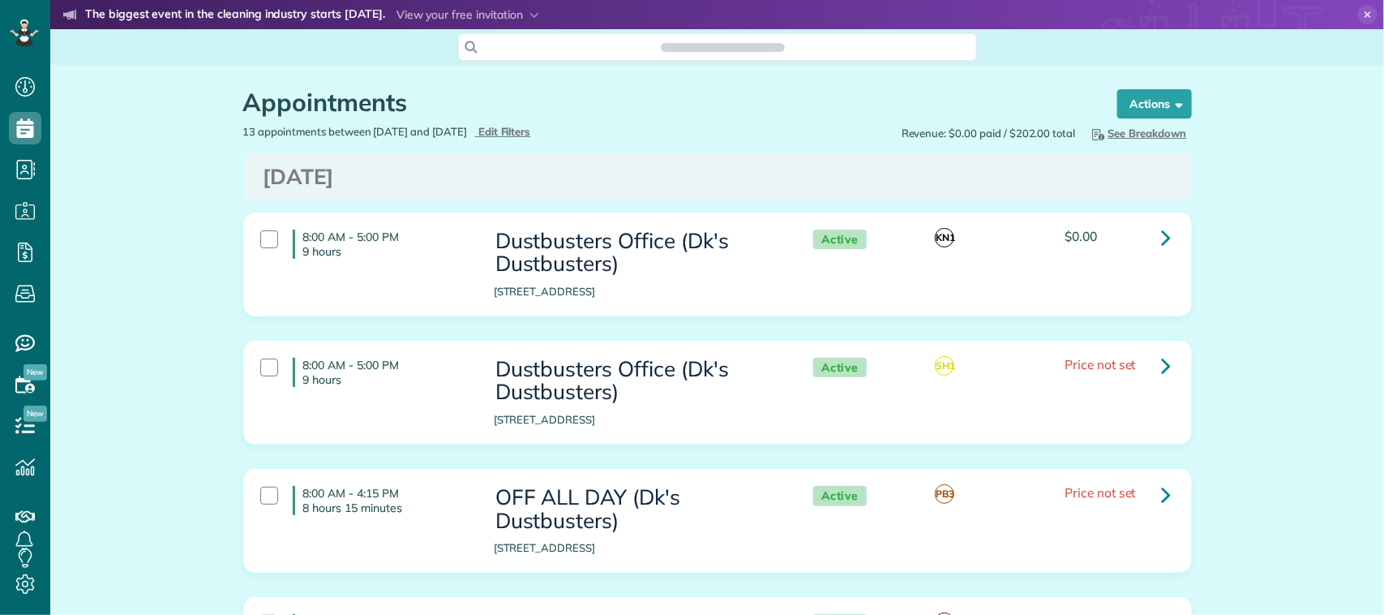
scroll to position [6, 6]
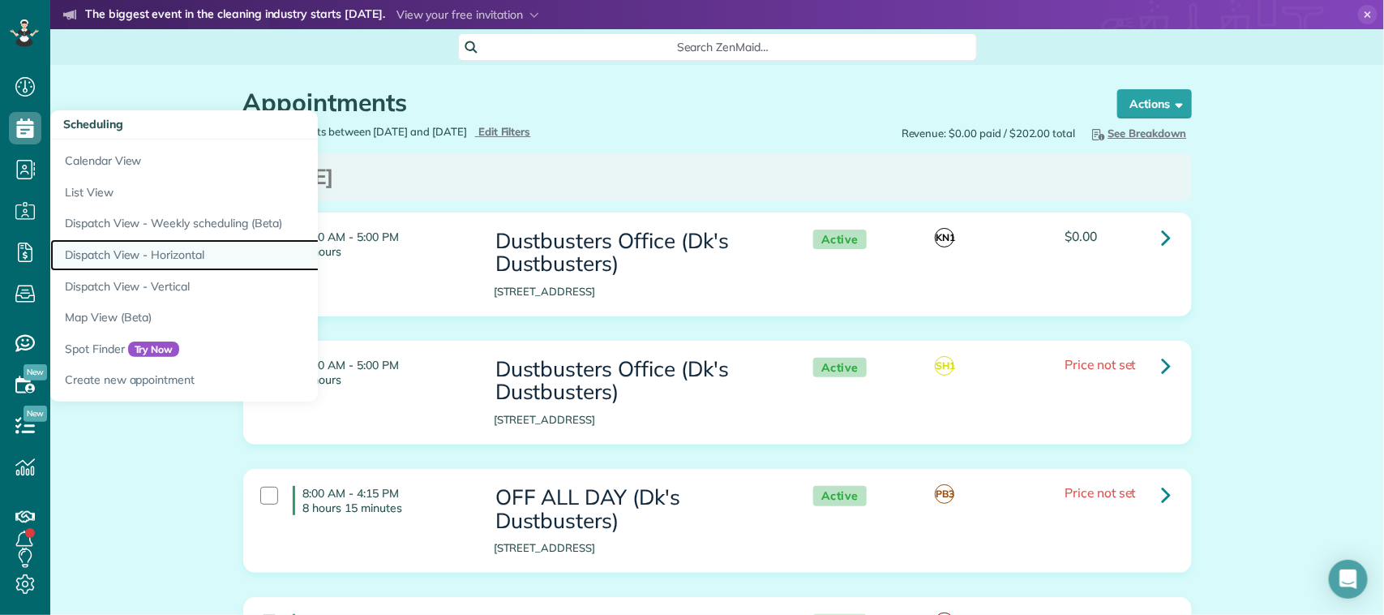
click at [169, 259] on link "Dispatch View - Horizontal" at bounding box center [252, 255] width 405 height 32
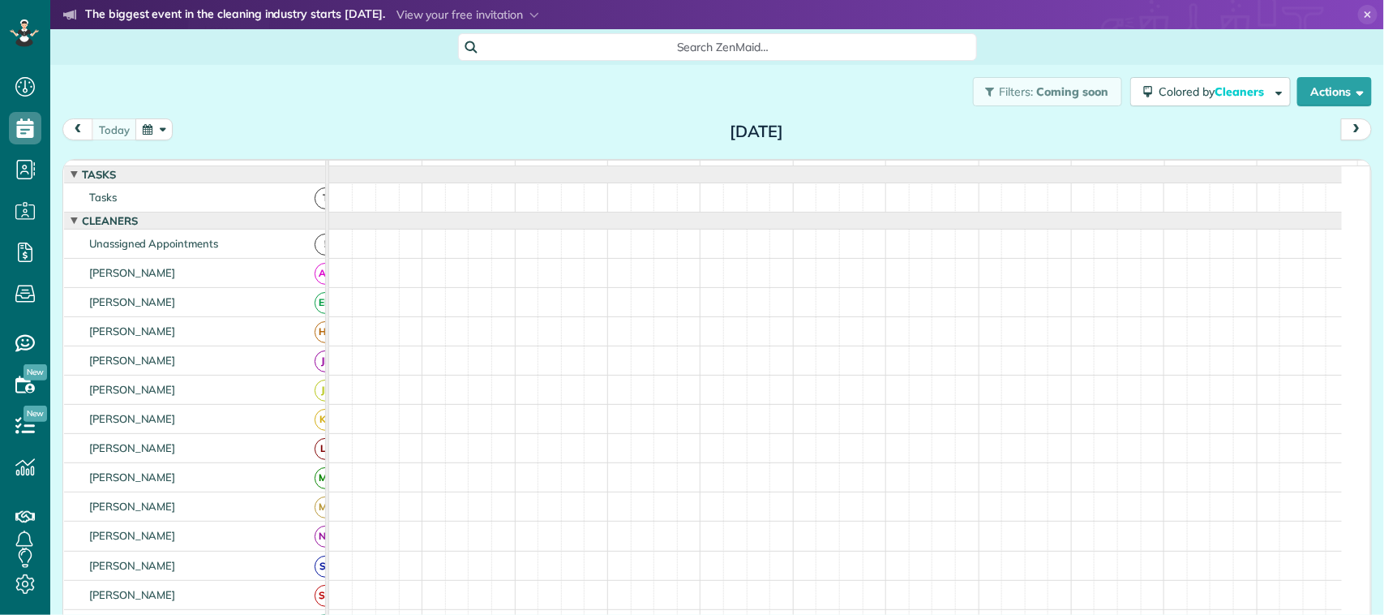
scroll to position [6, 6]
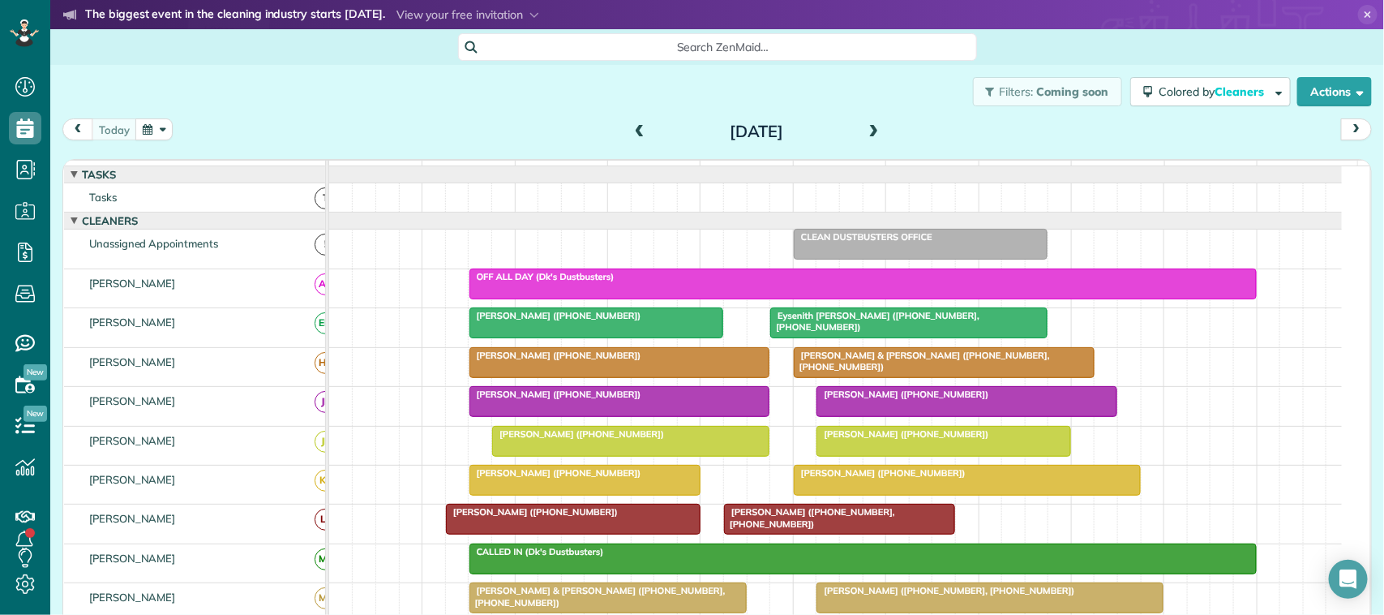
click at [147, 135] on button "button" at bounding box center [153, 129] width 37 height 22
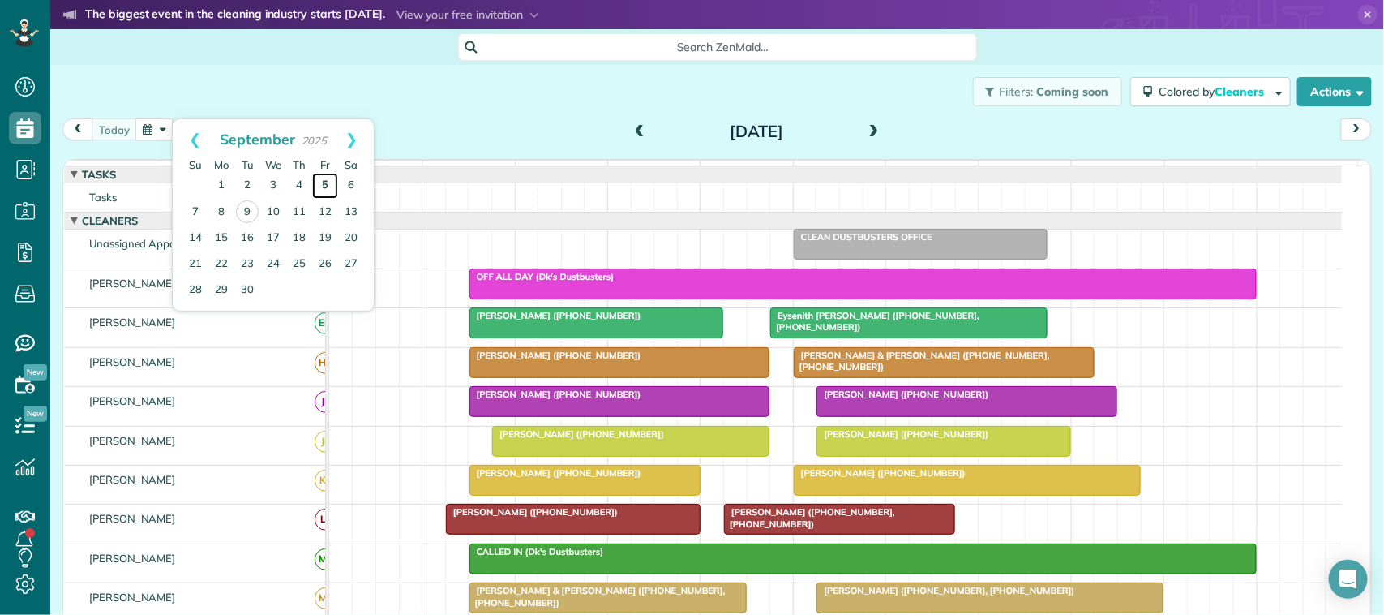
click at [325, 182] on link "5" at bounding box center [325, 186] width 26 height 26
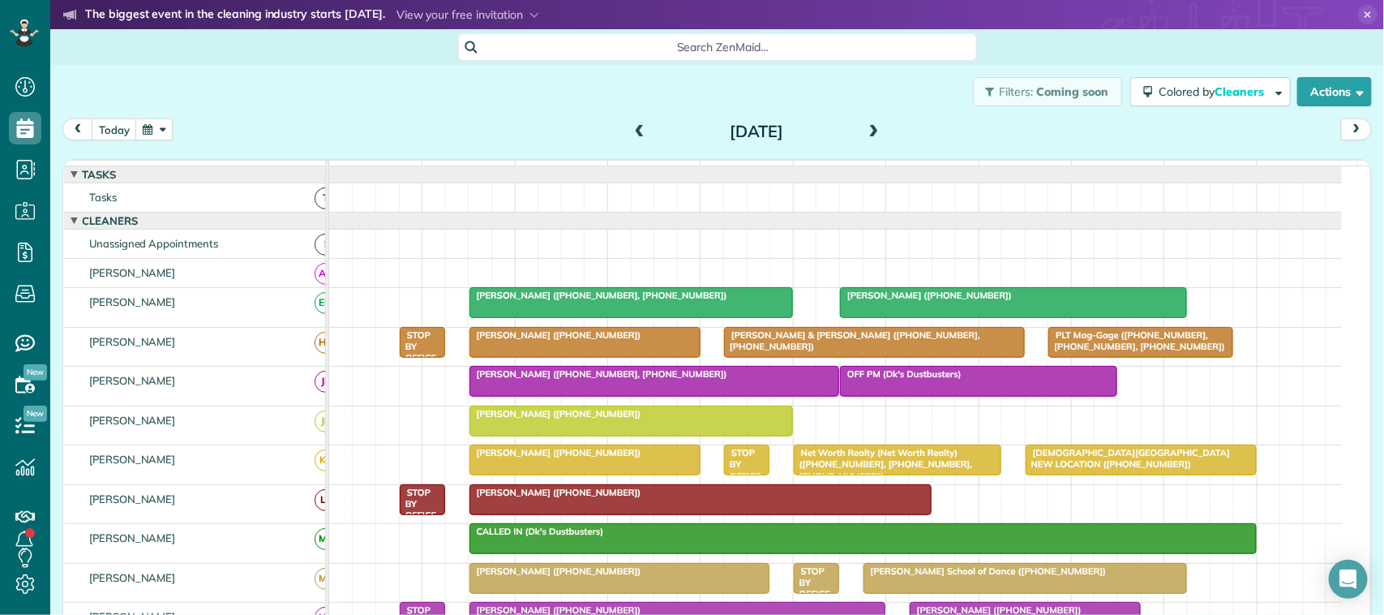
scroll to position [101, 0]
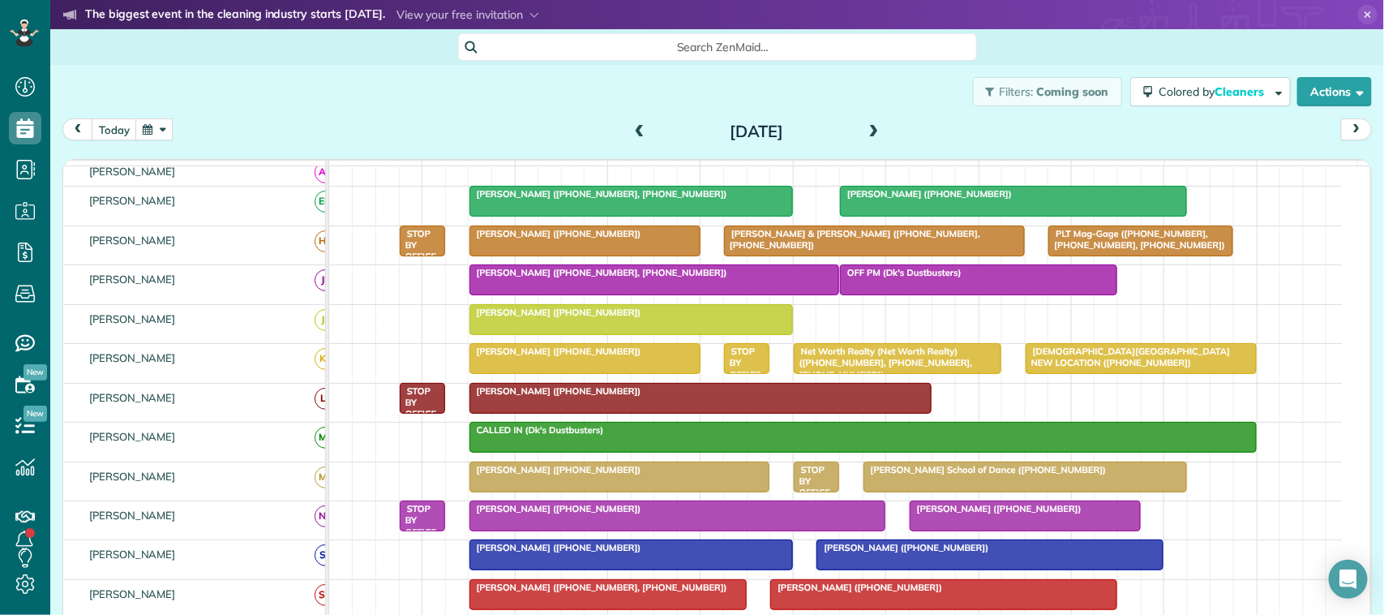
click at [576, 278] on span "[PERSON_NAME] ([PHONE_NUMBER], [PHONE_NUMBER])" at bounding box center [598, 272] width 259 height 11
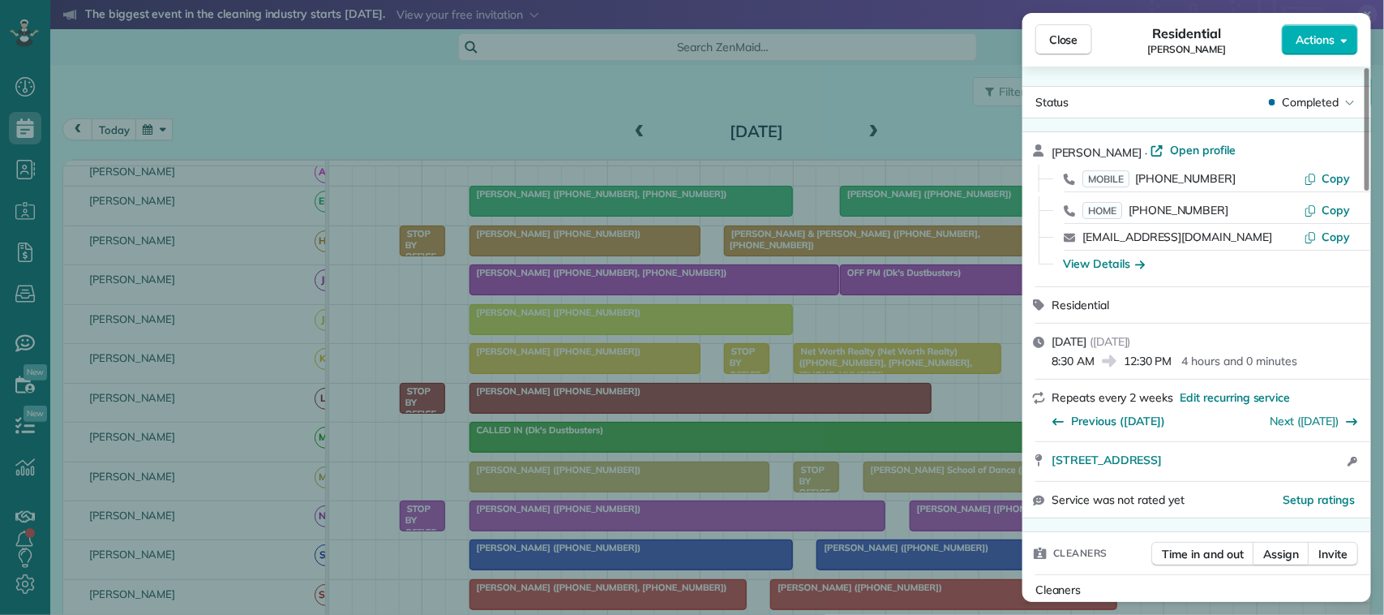
click at [1053, 37] on span "Close" at bounding box center [1063, 40] width 29 height 16
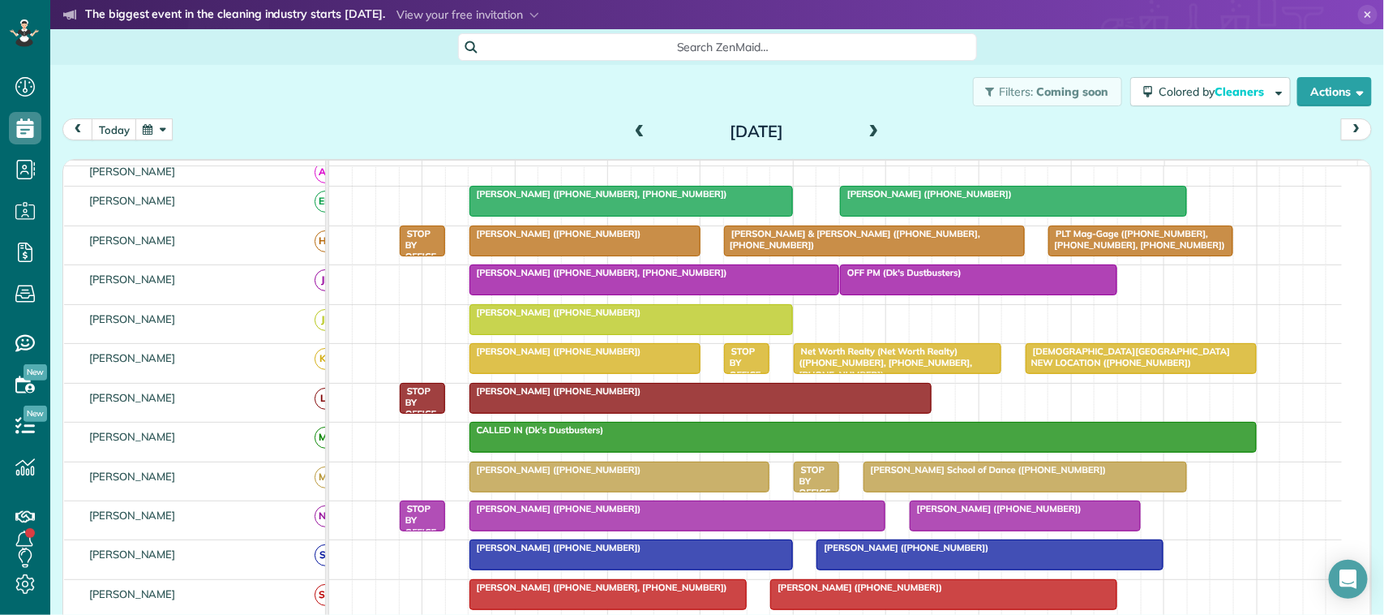
click at [631, 239] on div "[PERSON_NAME] ([PHONE_NUMBER])" at bounding box center [584, 233] width 221 height 11
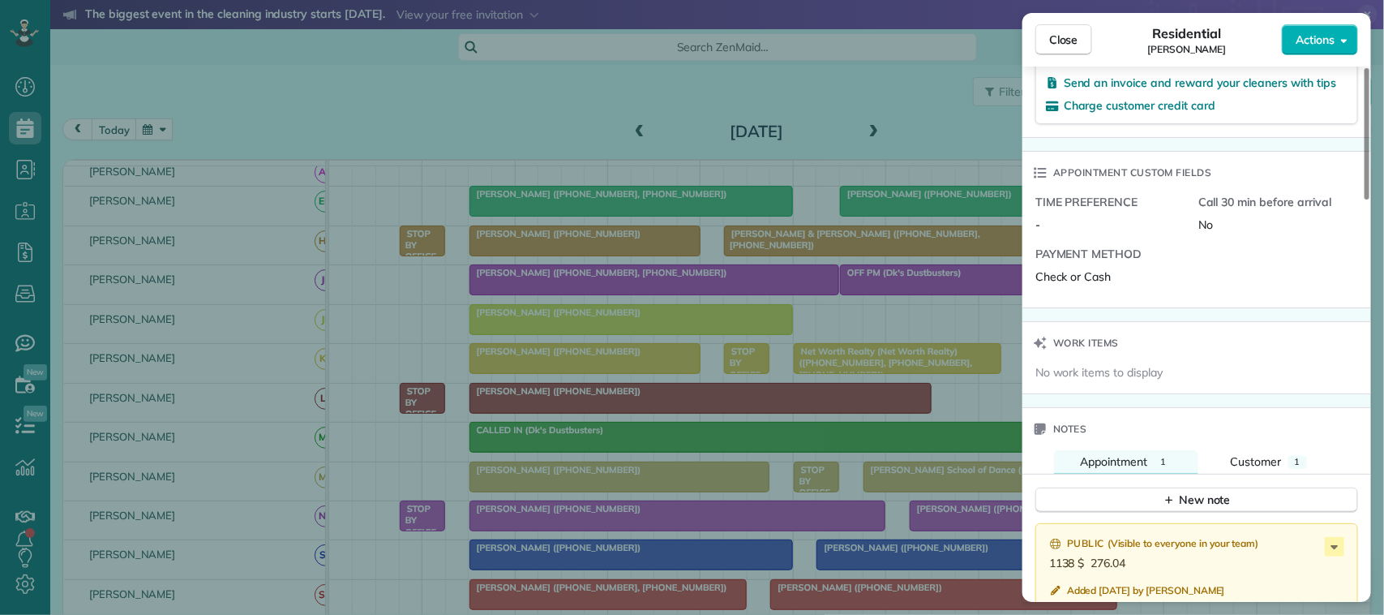
scroll to position [1217, 0]
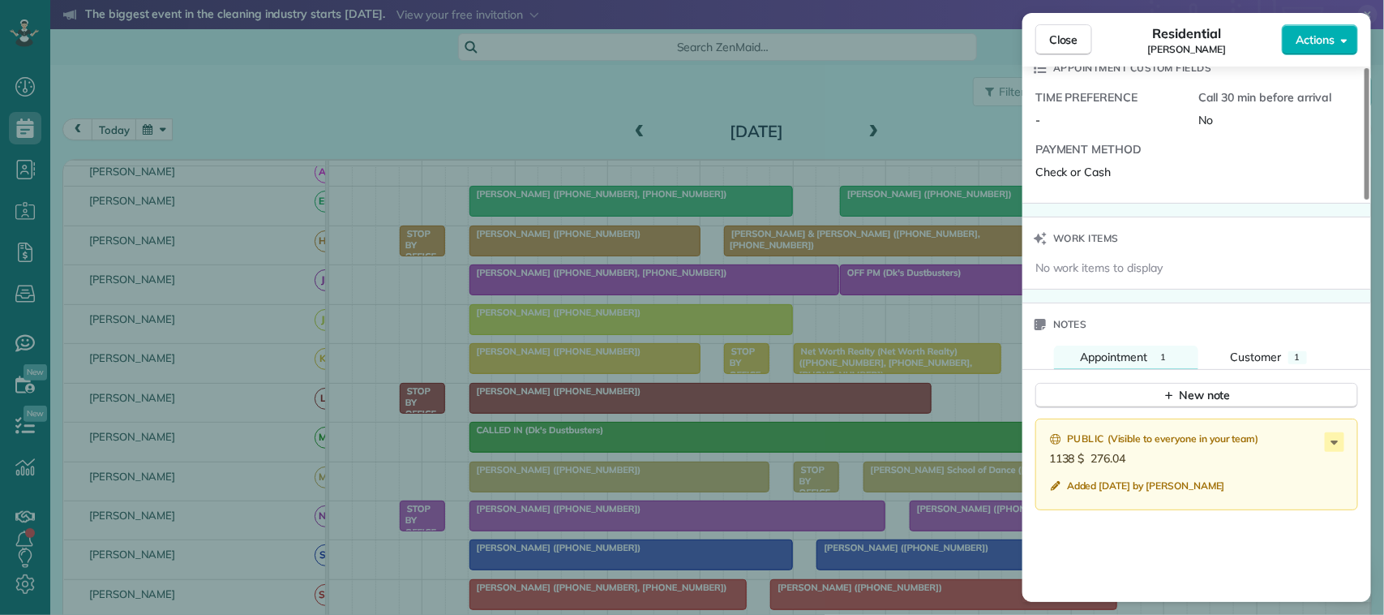
click at [1083, 53] on button "Close" at bounding box center [1064, 39] width 57 height 31
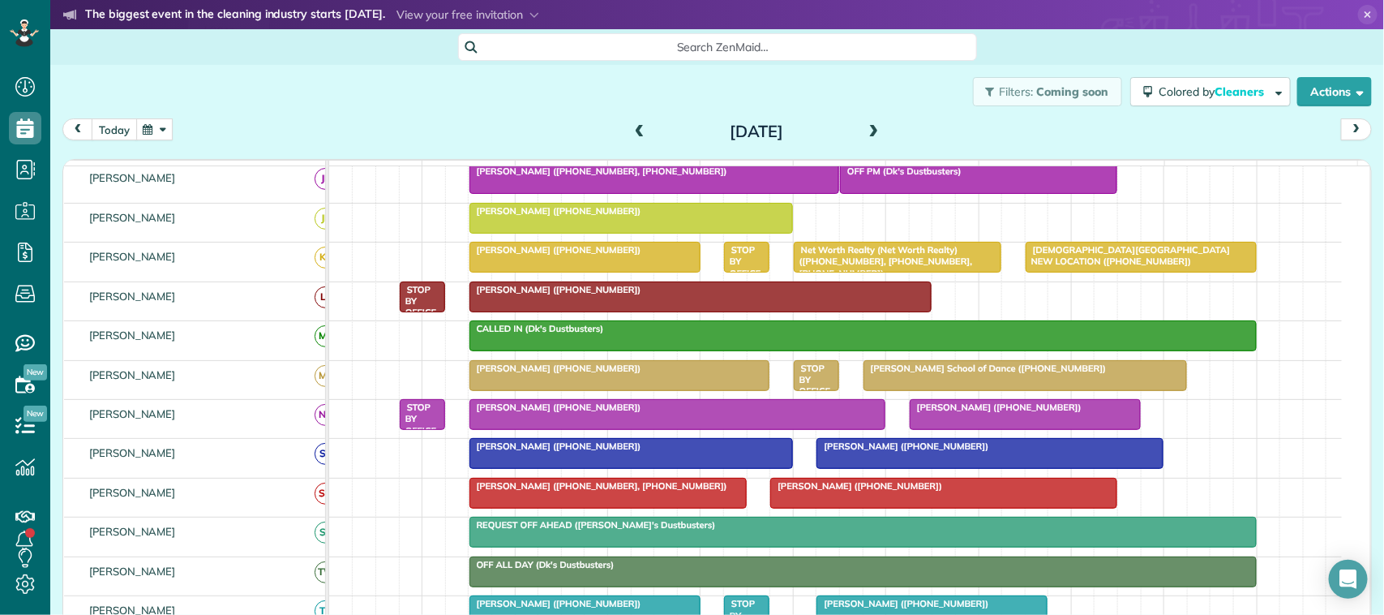
click at [122, 123] on button "today" at bounding box center [114, 129] width 45 height 22
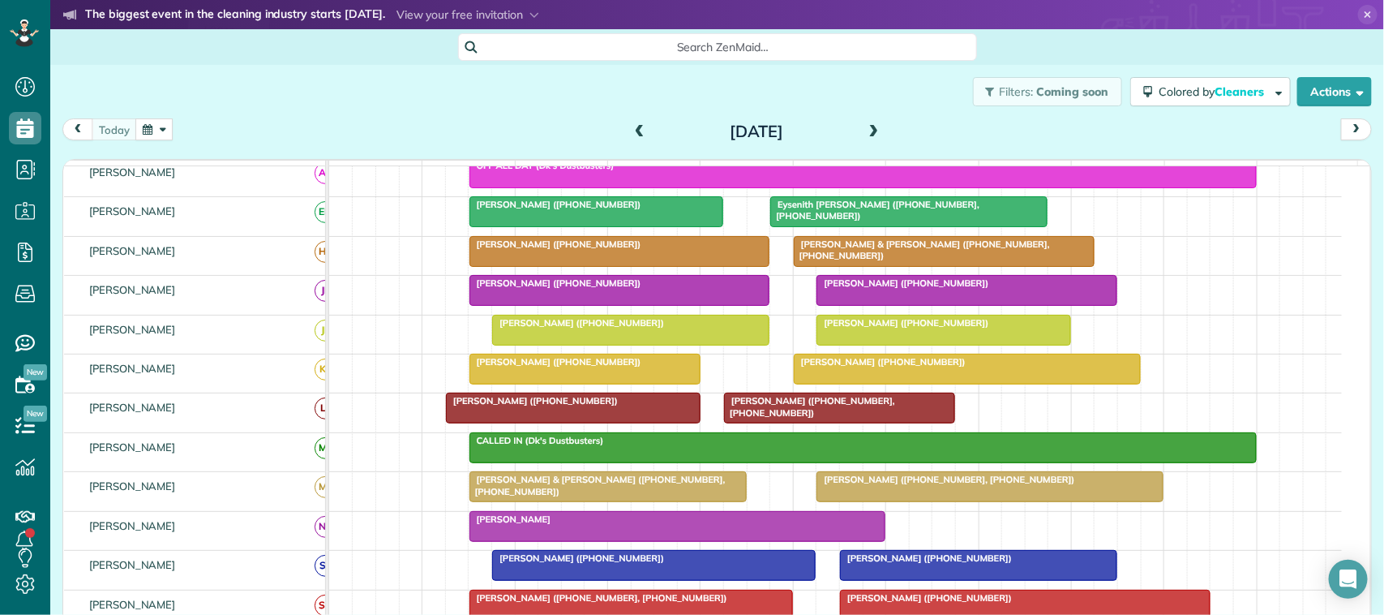
click at [544, 328] on span "[PERSON_NAME] ([PHONE_NUMBER])" at bounding box center [578, 322] width 174 height 11
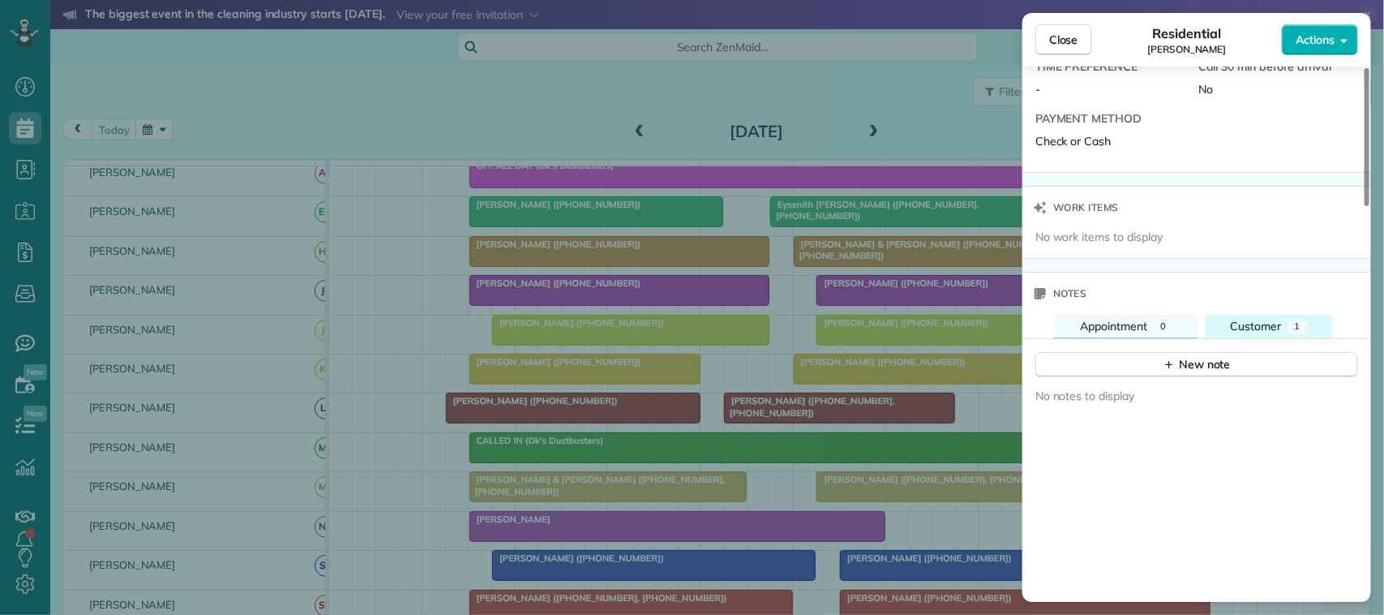
click at [1267, 333] on span "Customer" at bounding box center [1256, 326] width 51 height 15
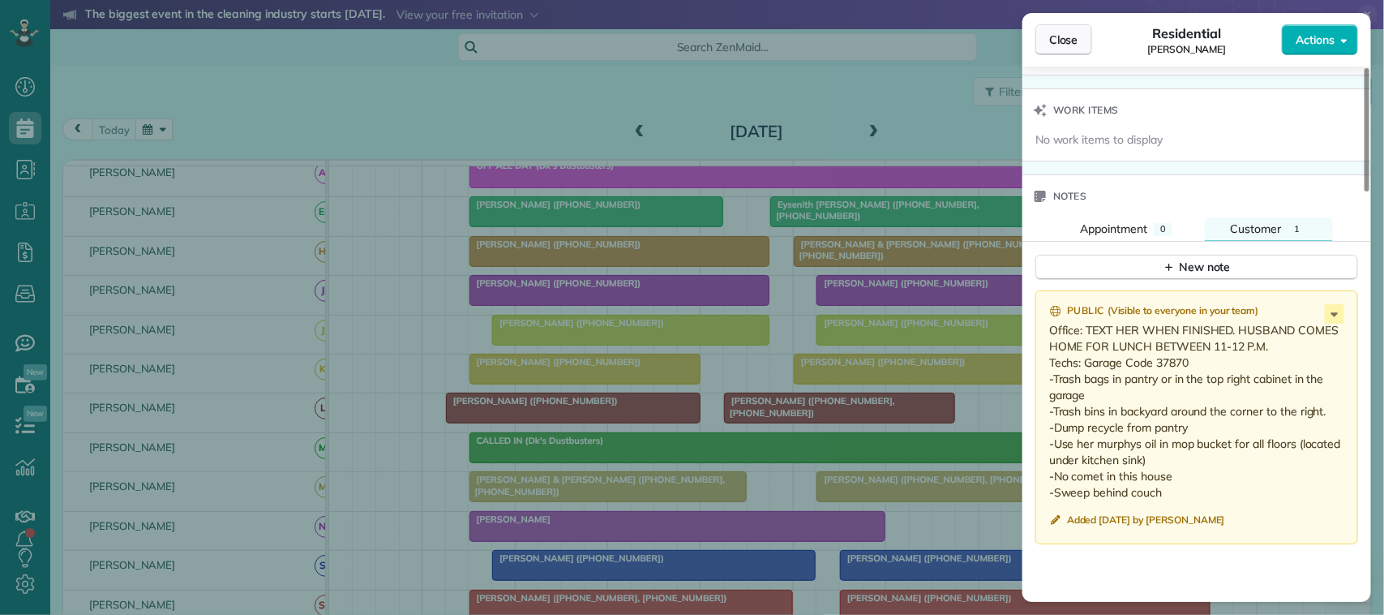
click at [1073, 49] on button "Close" at bounding box center [1064, 39] width 57 height 31
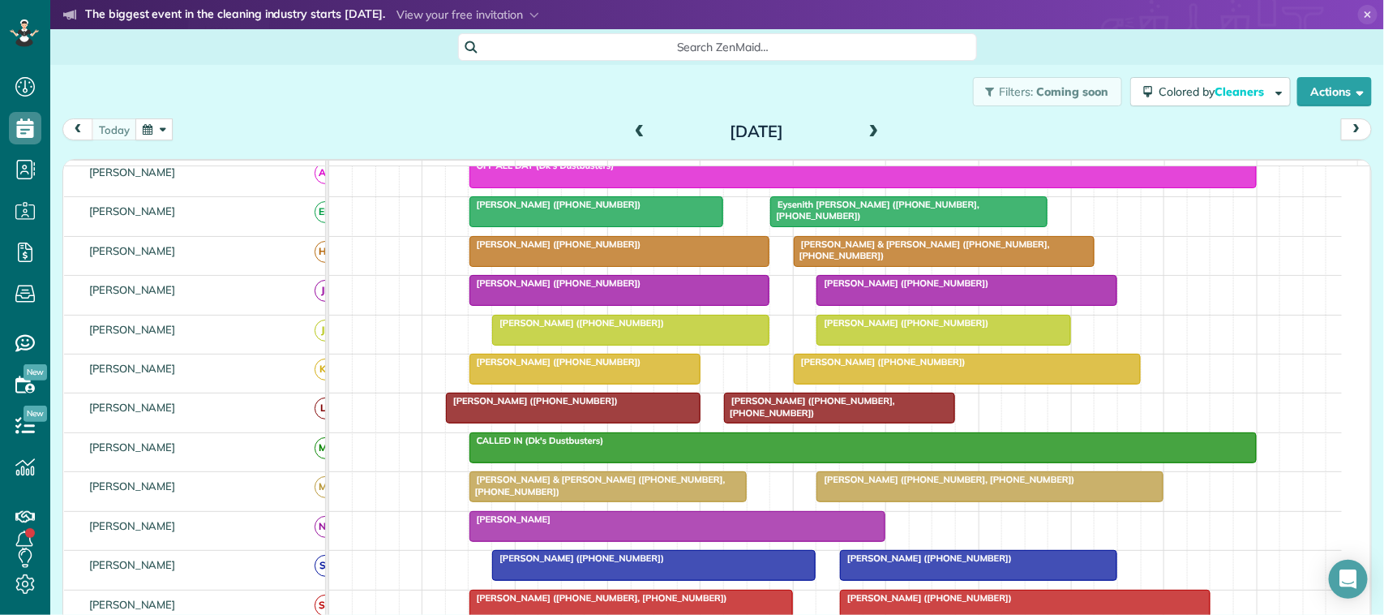
click at [157, 114] on div "Filters: Coming soon Colored by Cleaners Color by Cleaner Color by Team Color b…" at bounding box center [717, 92] width 1334 height 54
click at [168, 128] on button "button" at bounding box center [153, 129] width 37 height 22
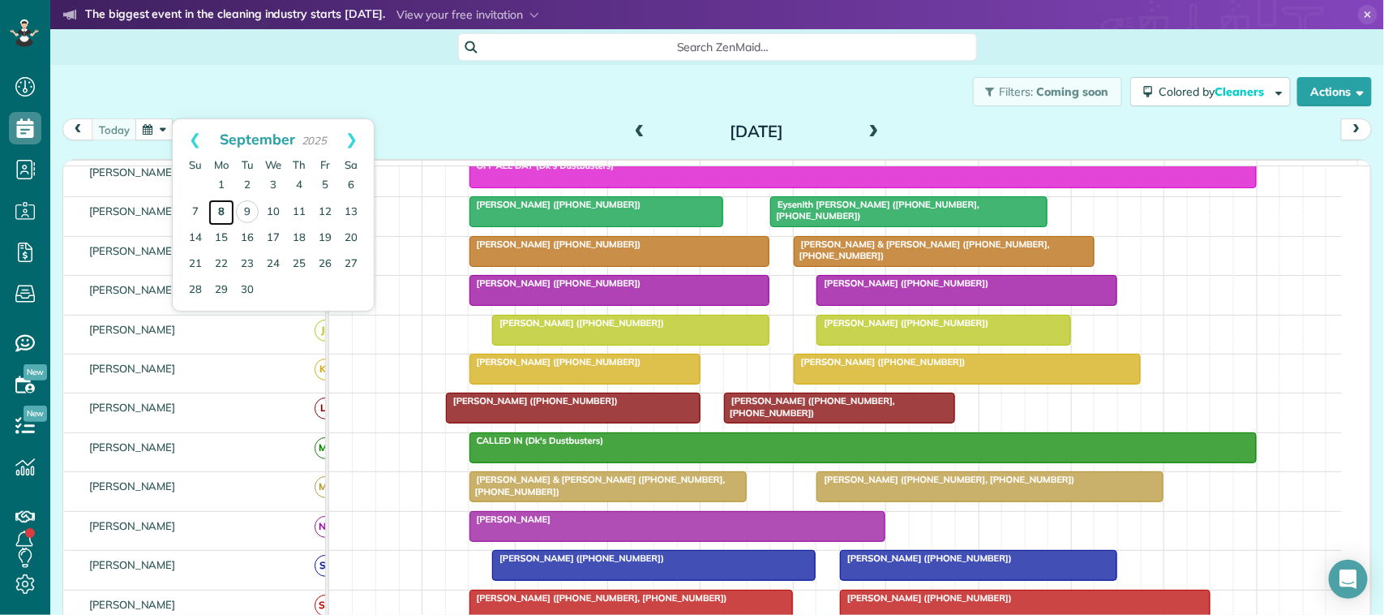
click at [221, 215] on link "8" at bounding box center [221, 212] width 26 height 26
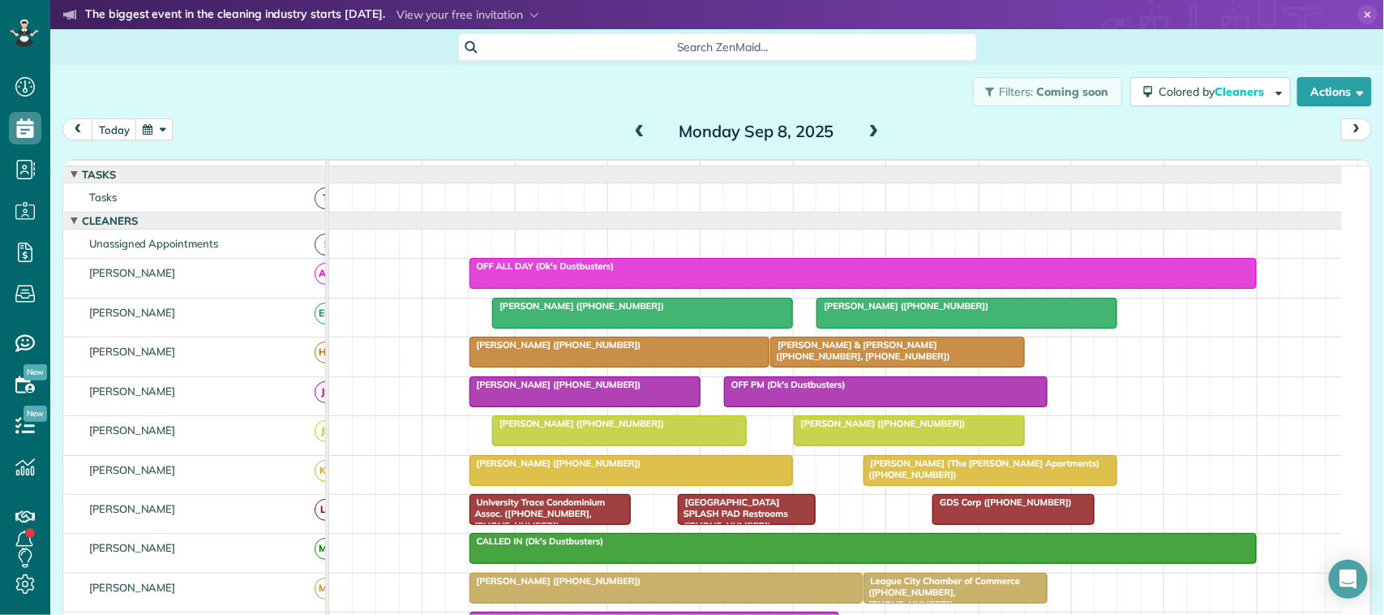
click at [800, 367] on div at bounding box center [897, 351] width 253 height 29
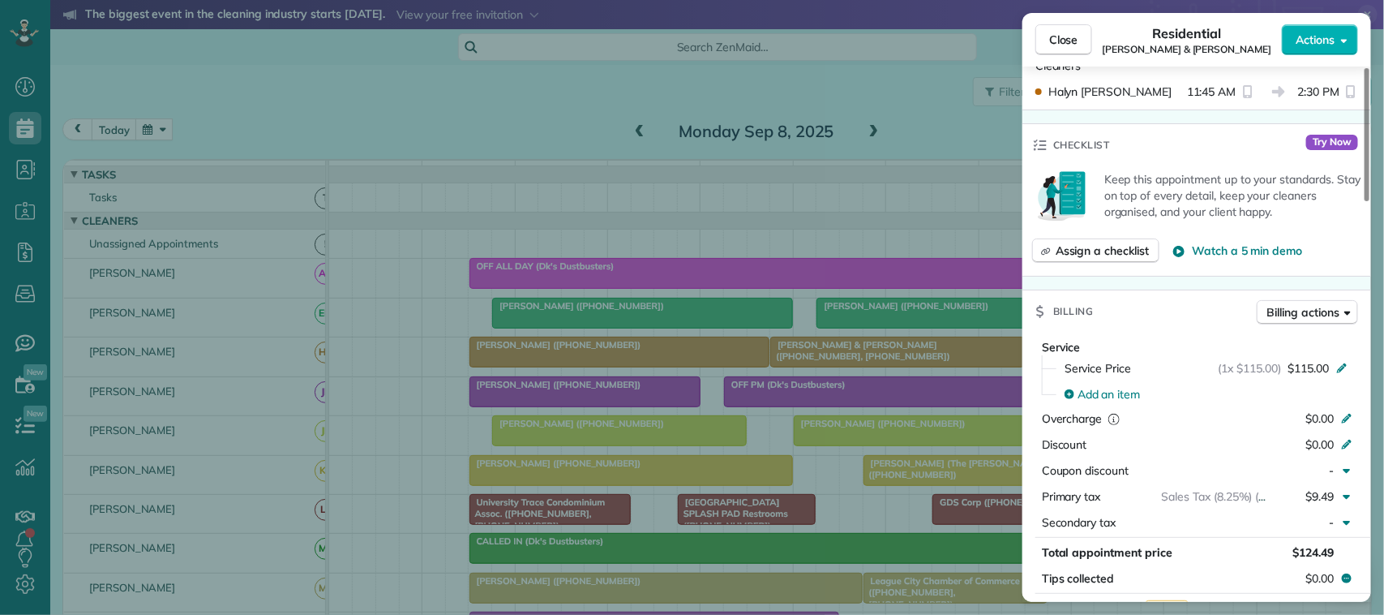
scroll to position [608, 0]
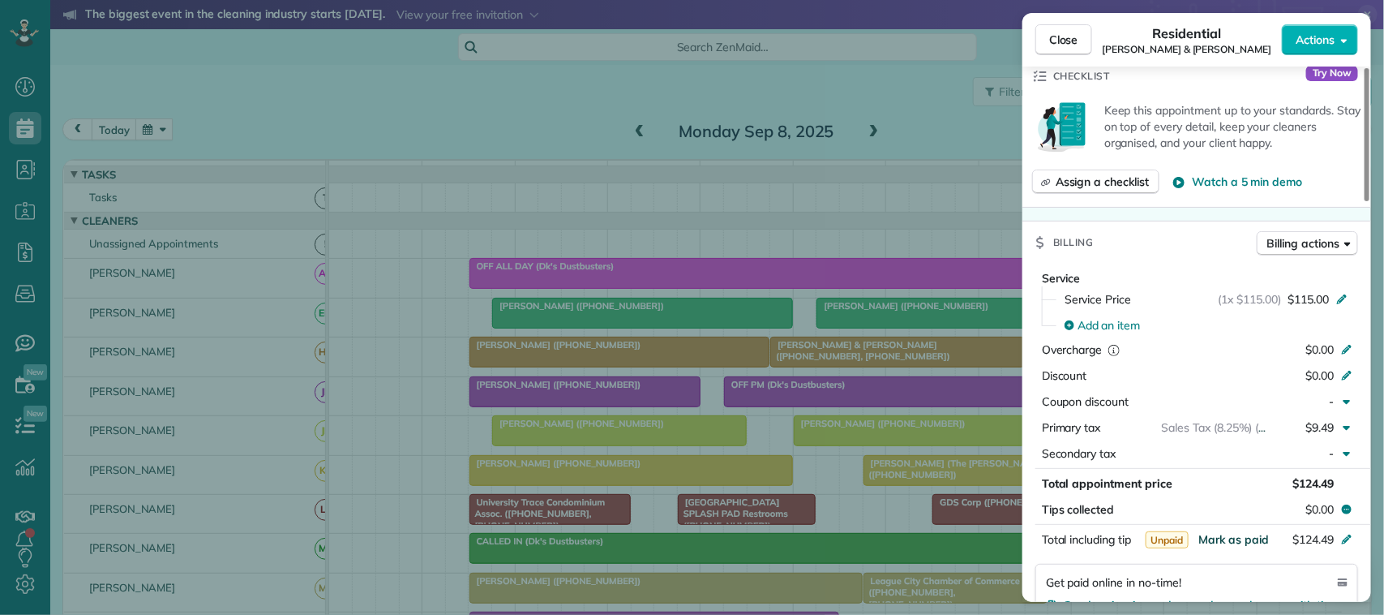
click at [1242, 547] on span "Mark as paid" at bounding box center [1234, 539] width 71 height 15
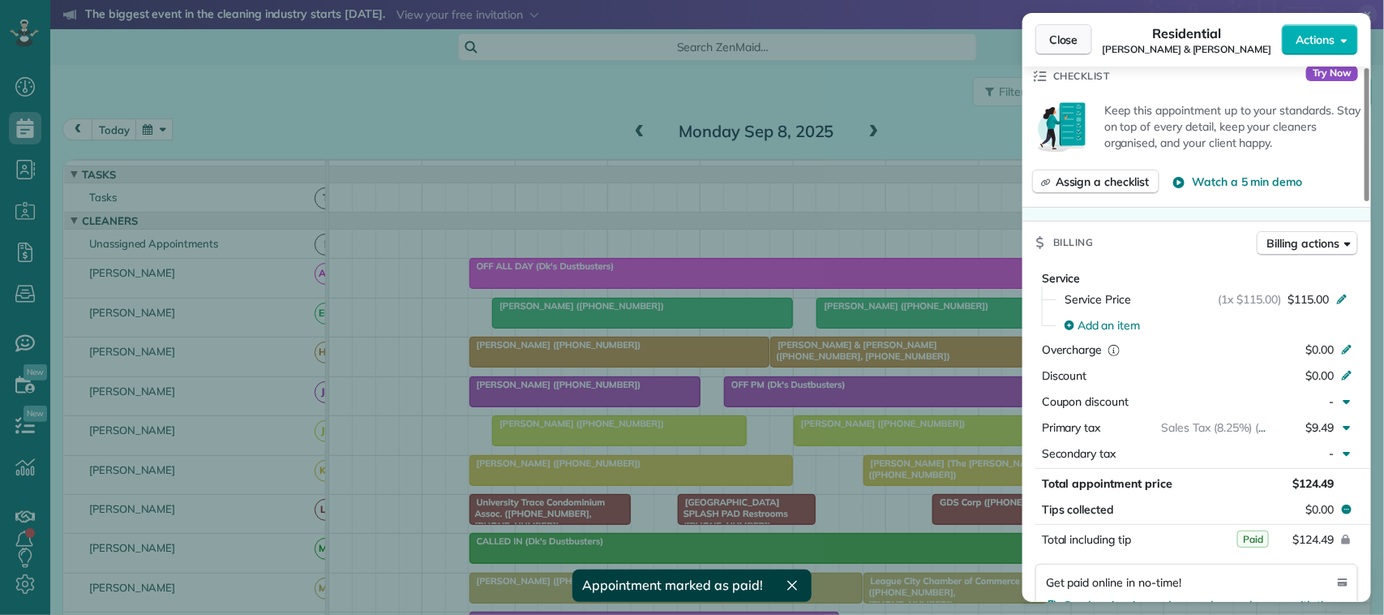
click at [1047, 43] on button "Close" at bounding box center [1064, 39] width 57 height 31
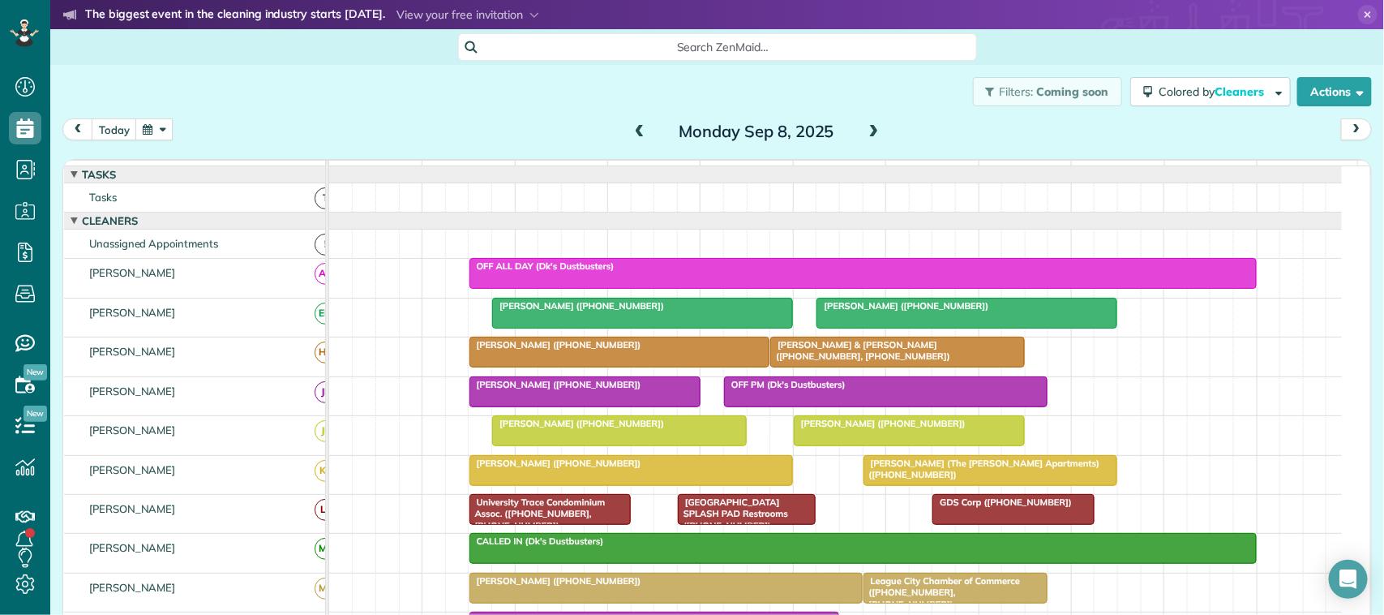
click at [631, 135] on span at bounding box center [640, 132] width 18 height 15
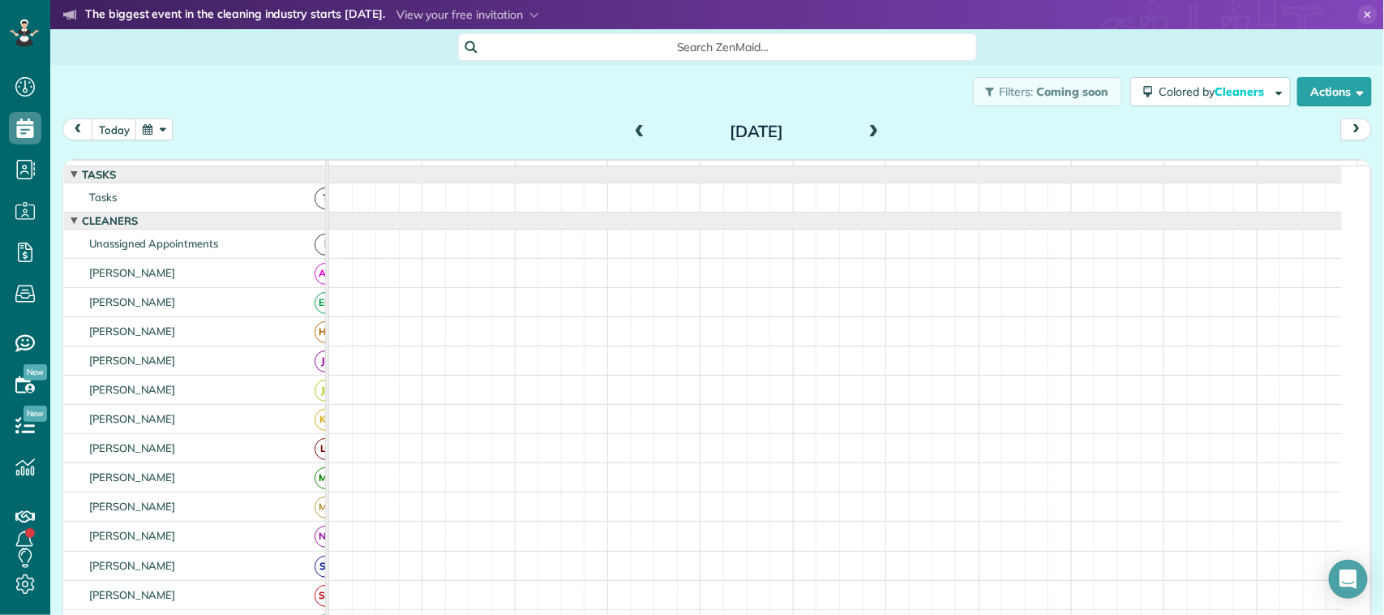
click at [631, 135] on span at bounding box center [640, 132] width 18 height 15
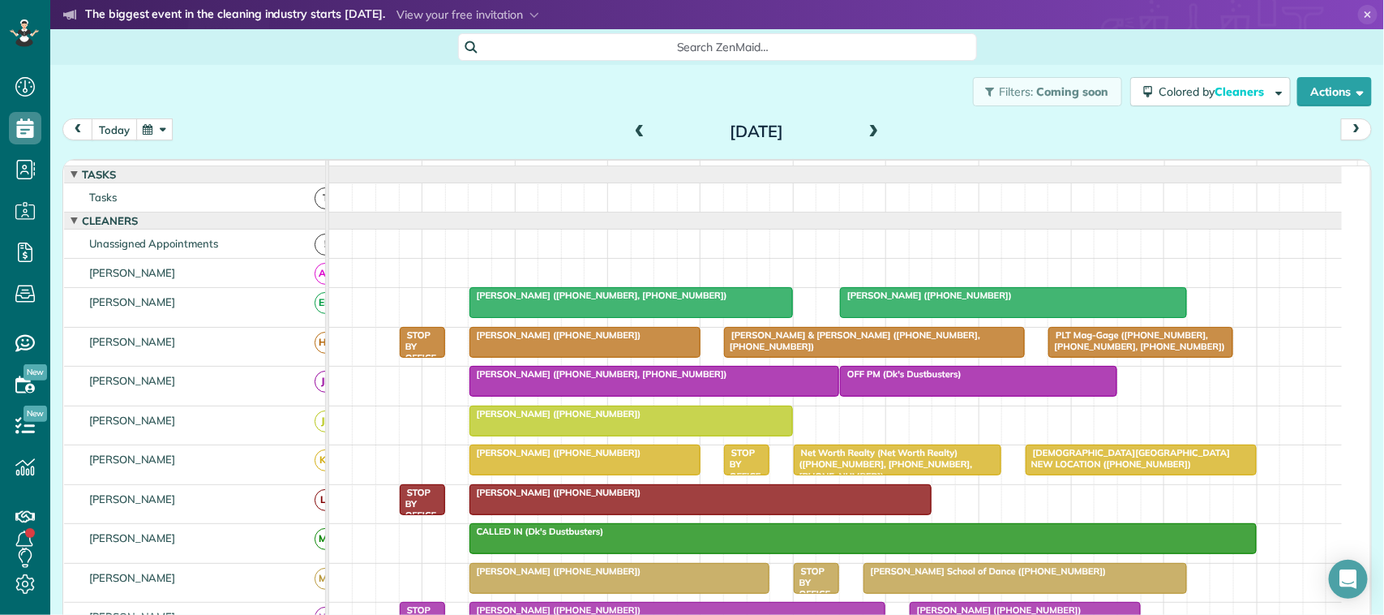
click at [123, 131] on button "today" at bounding box center [114, 129] width 45 height 22
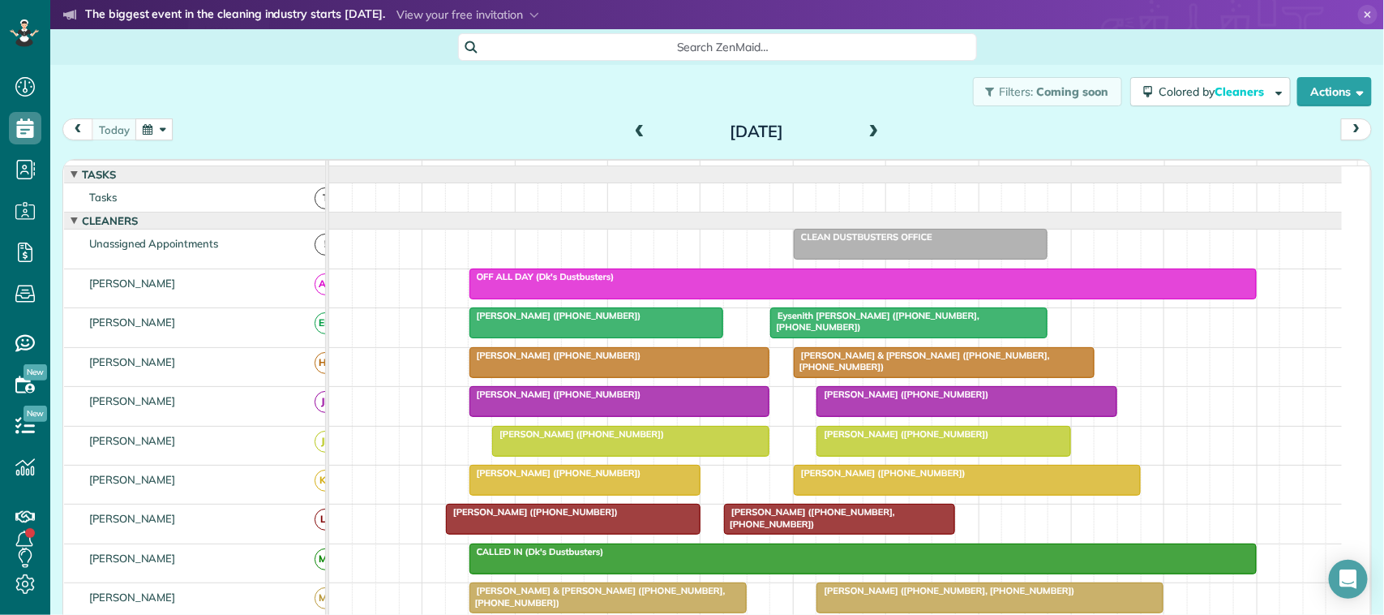
click at [158, 126] on button "button" at bounding box center [153, 129] width 37 height 22
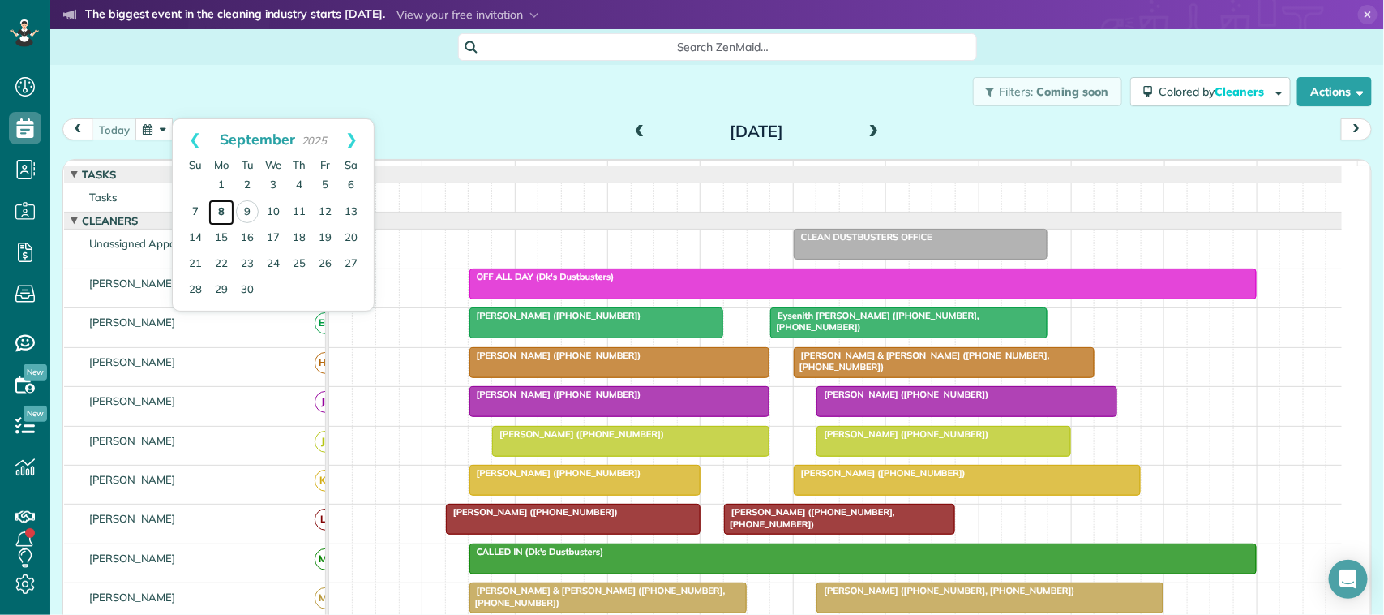
click at [229, 204] on link "8" at bounding box center [221, 212] width 26 height 26
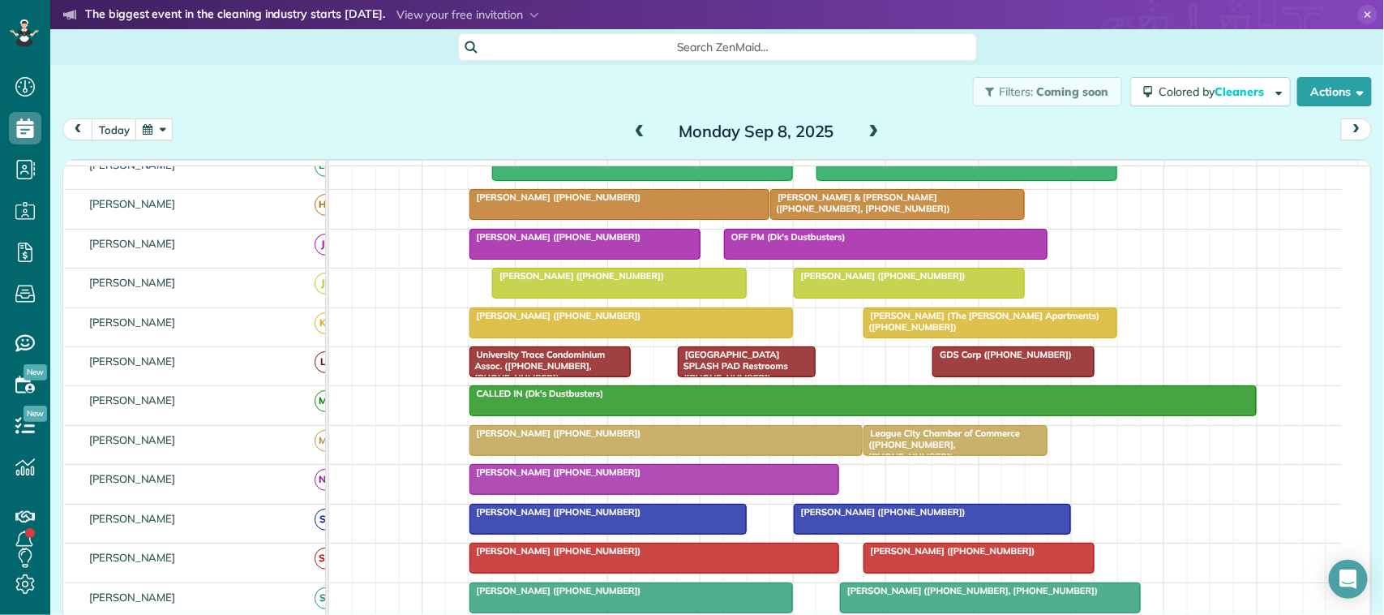
scroll to position [41, 0]
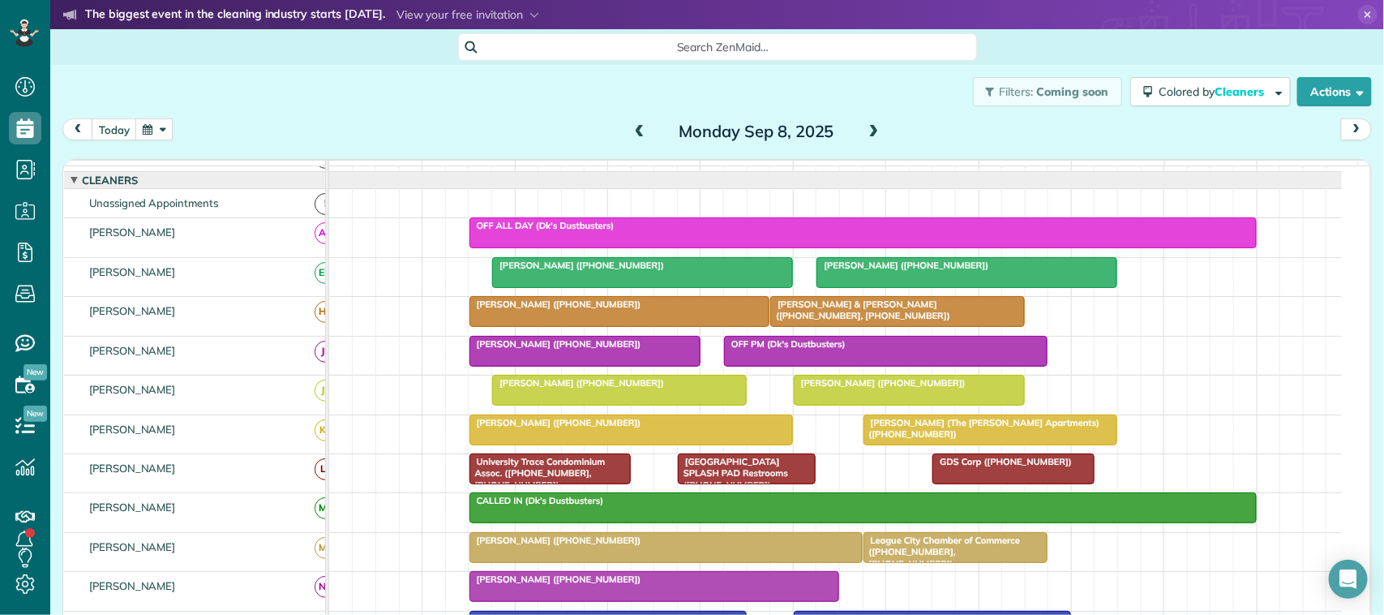
click at [546, 366] on div at bounding box center [584, 351] width 229 height 29
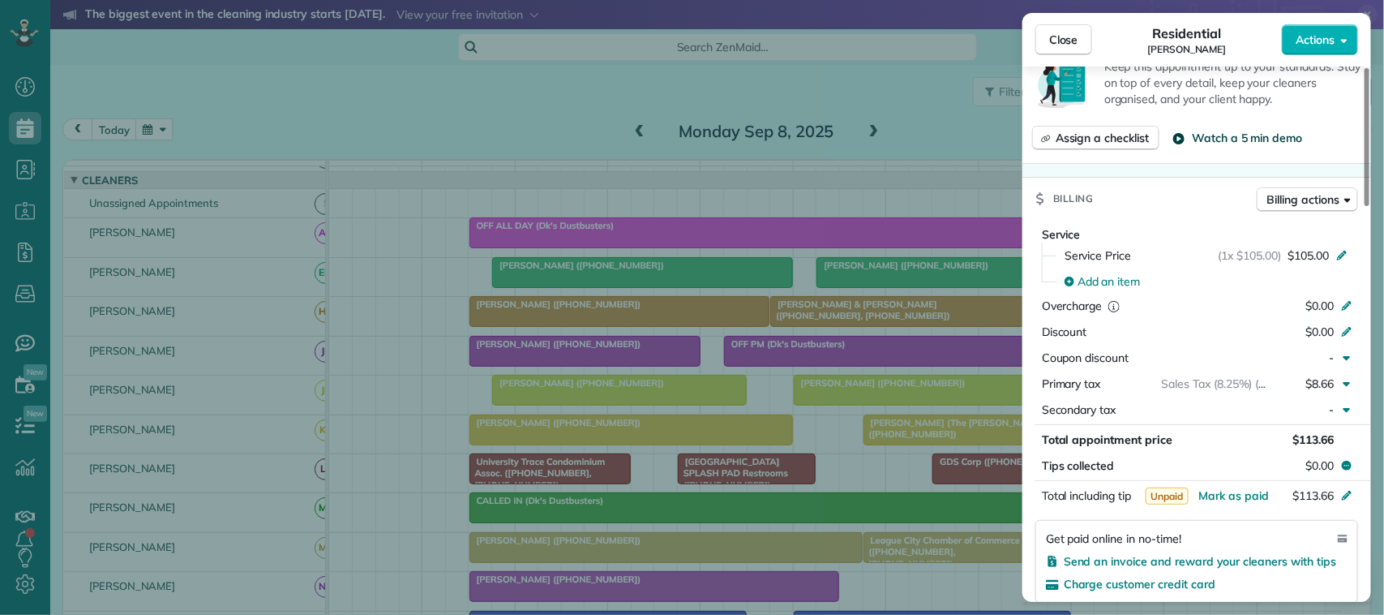
scroll to position [608, 0]
click at [1257, 497] on span "Mark as paid" at bounding box center [1234, 492] width 71 height 15
click at [1061, 42] on span "Close" at bounding box center [1063, 40] width 29 height 16
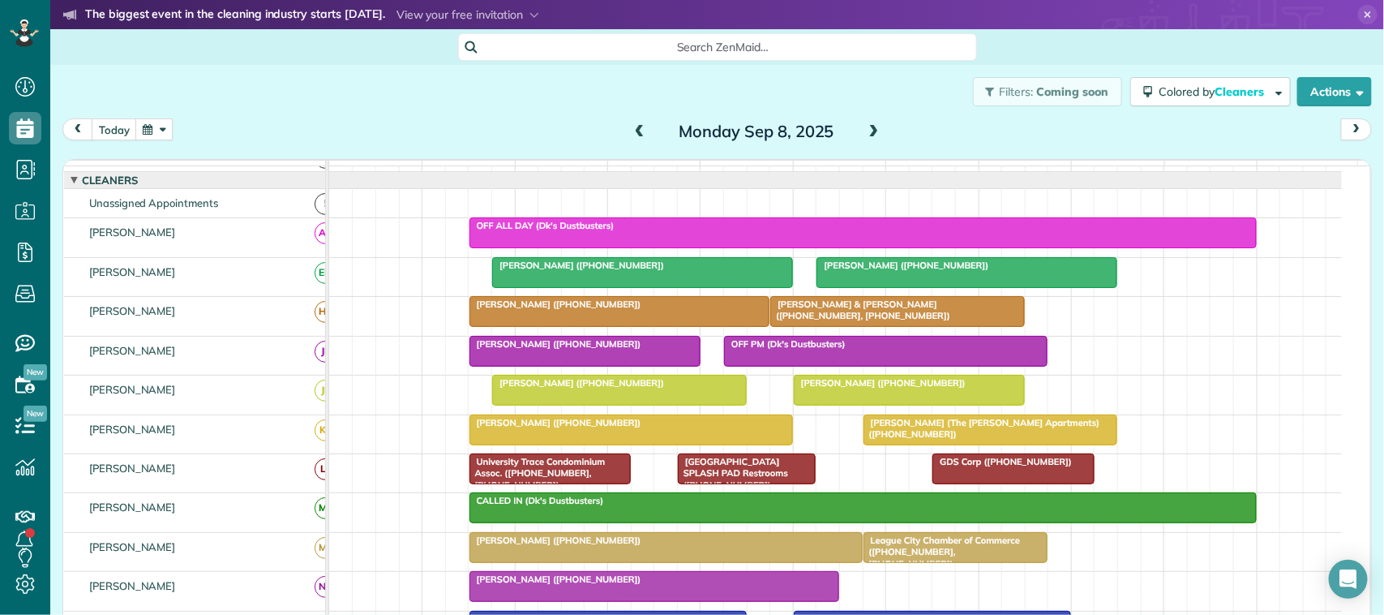
click at [631, 130] on span at bounding box center [640, 132] width 18 height 15
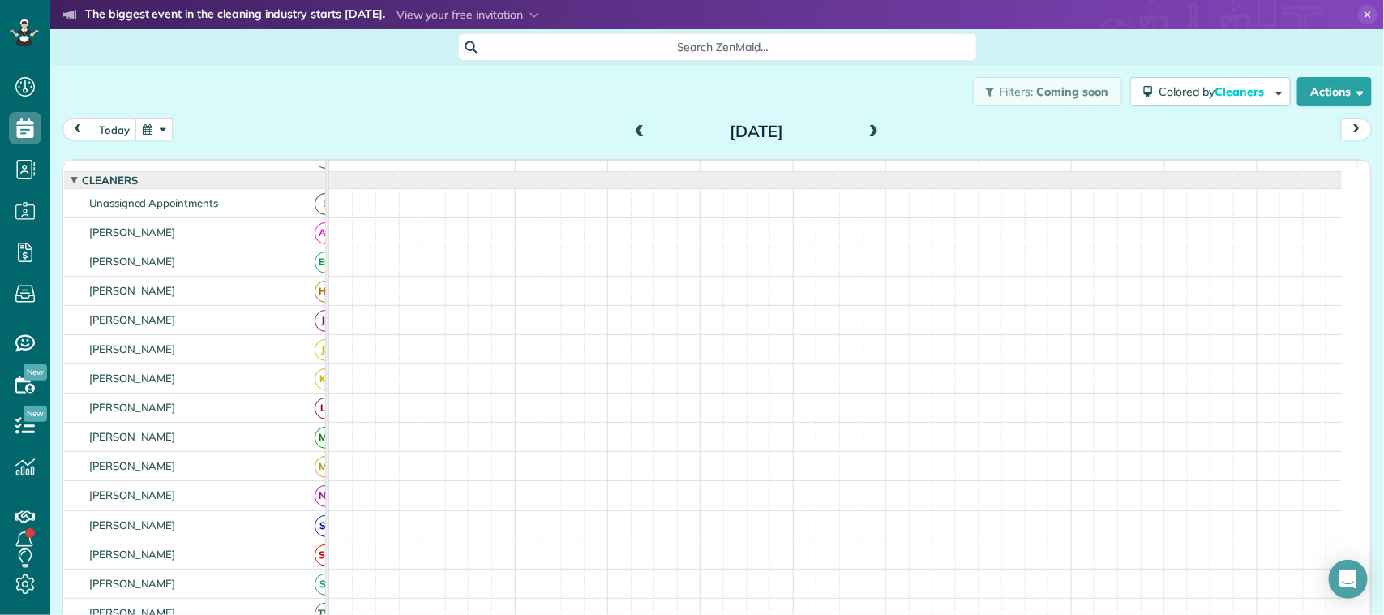
click at [631, 130] on span at bounding box center [640, 132] width 18 height 15
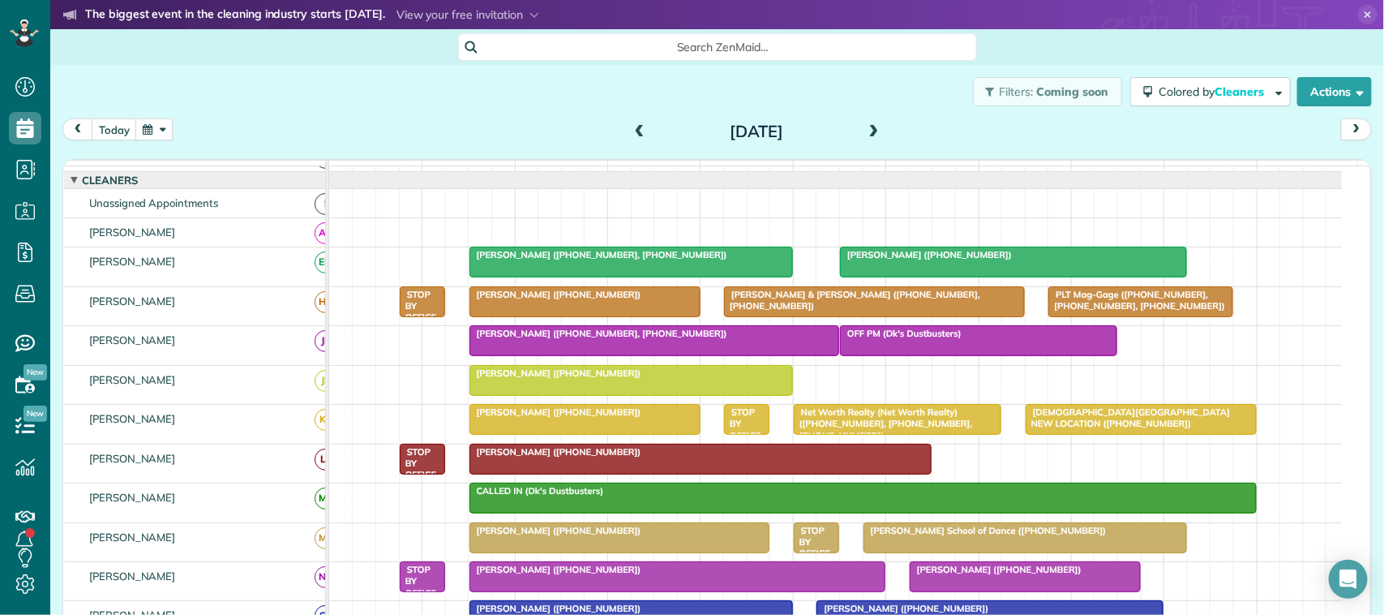
click at [710, 355] on div at bounding box center [654, 340] width 369 height 29
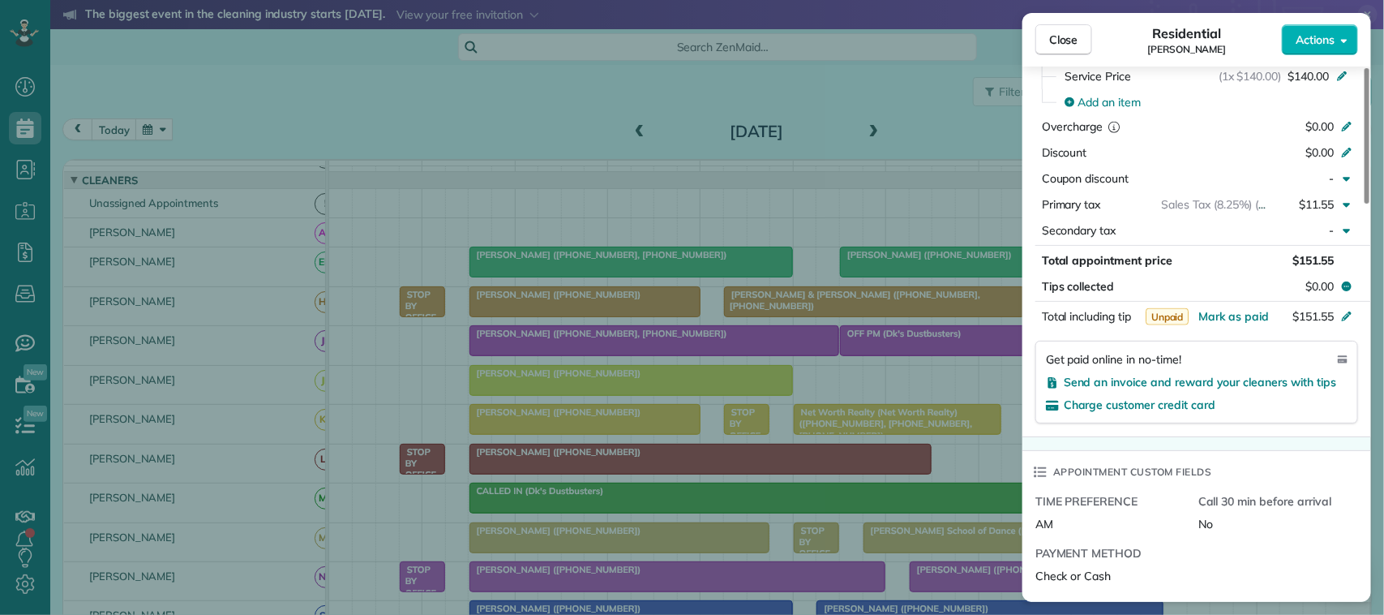
scroll to position [912, 0]
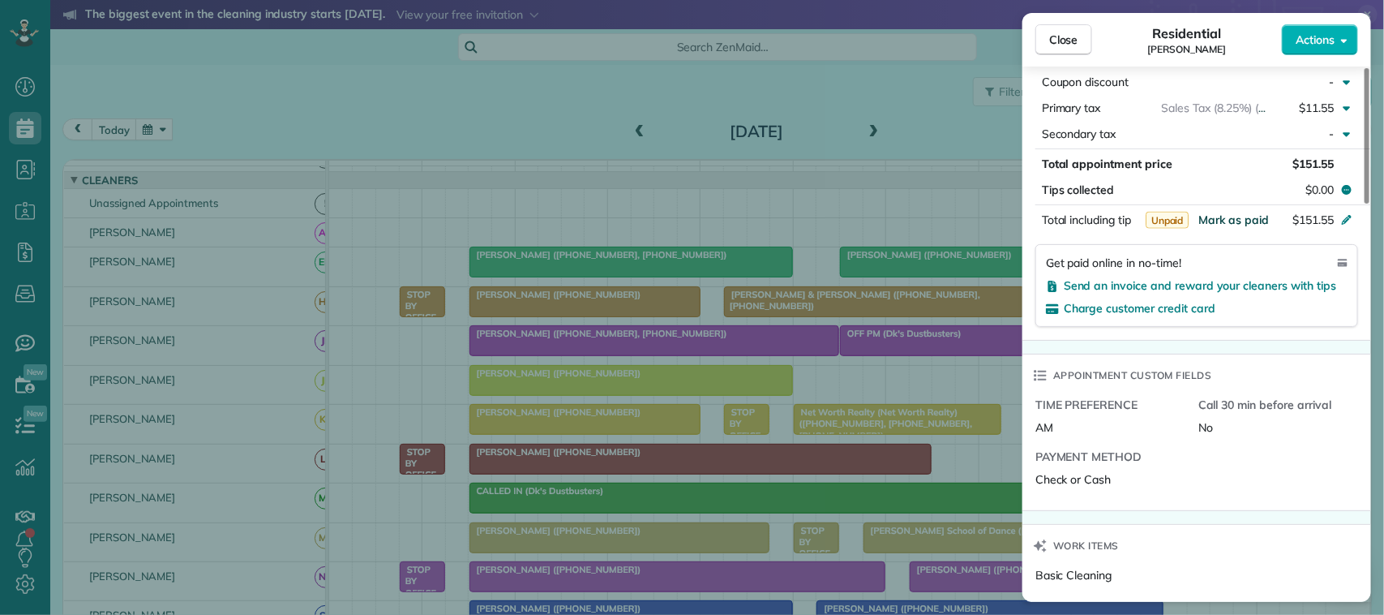
click at [1246, 225] on span "Mark as paid" at bounding box center [1234, 219] width 71 height 15
click at [1073, 50] on button "Close" at bounding box center [1064, 39] width 57 height 31
